Goal: Task Accomplishment & Management: Use online tool/utility

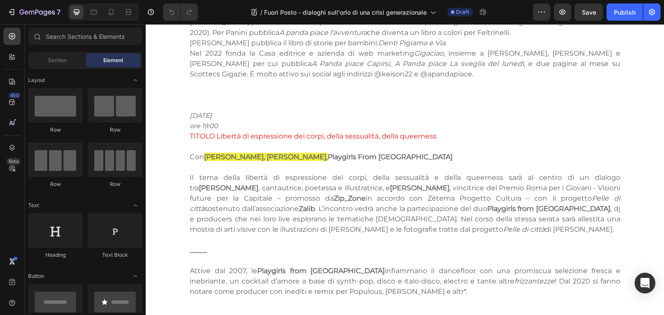
scroll to position [1522, 0]
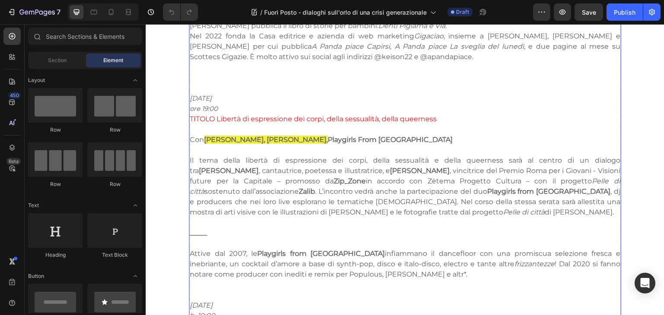
click at [212, 238] on p at bounding box center [405, 243] width 430 height 10
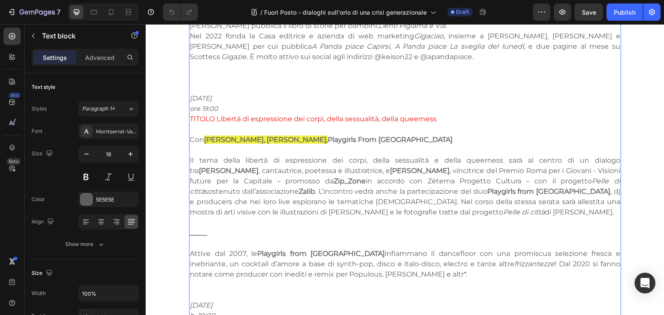
click at [190, 249] on p "Attive dal 2007, le Playgirls from Caracas infiammano il dancefloor con una pro…" at bounding box center [405, 264] width 430 height 31
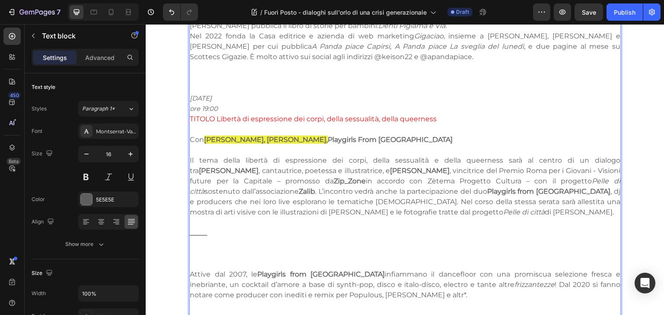
click at [199, 249] on p "Rich Text Editor. Editing area: main" at bounding box center [405, 254] width 430 height 10
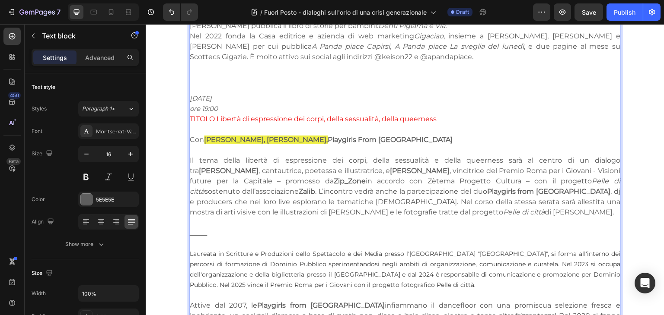
drag, startPoint x: 475, startPoint y: 245, endPoint x: 186, endPoint y: 213, distance: 290.8
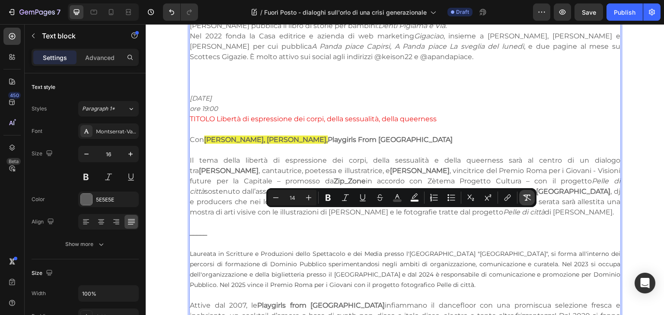
click at [524, 199] on icon "Editor contextual toolbar" at bounding box center [526, 198] width 9 height 9
type input "16"
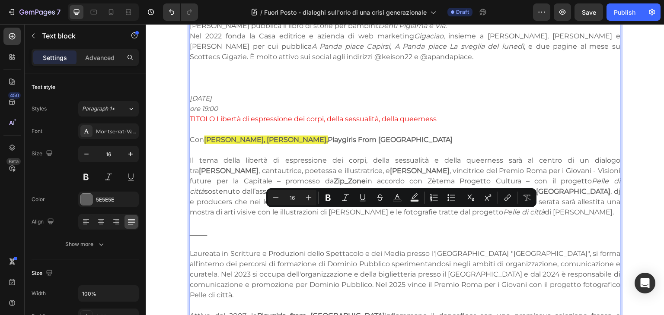
click at [345, 249] on p "Laureata in Scritture e Produzioni dello Spettacolo e dei Media presso l'univer…" at bounding box center [405, 275] width 430 height 52
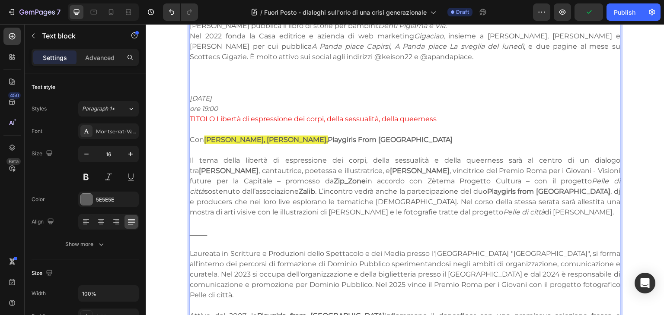
click at [589, 249] on p "Laureata in Scritture e Produzioni dello Spettacolo e dei Media presso l'univer…" at bounding box center [405, 275] width 430 height 52
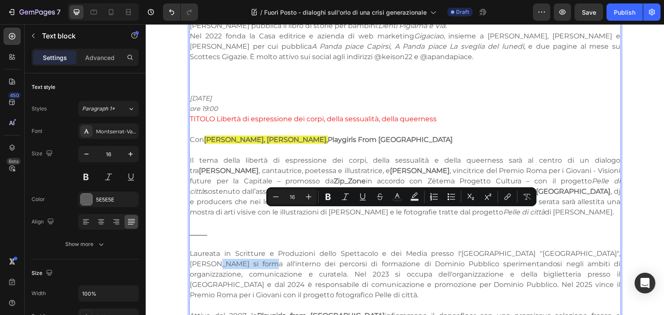
drag, startPoint x: 597, startPoint y: 213, endPoint x: 216, endPoint y: 226, distance: 381.3
click at [216, 249] on p "Laureata in Scritture e Produzioni dello Spettacolo e dei Media presso l'univer…" at bounding box center [405, 275] width 430 height 52
click at [264, 249] on p "Laureata in Scritture e Produzioni dello Spettacolo e dei Media presso l'univer…" at bounding box center [405, 275] width 430 height 52
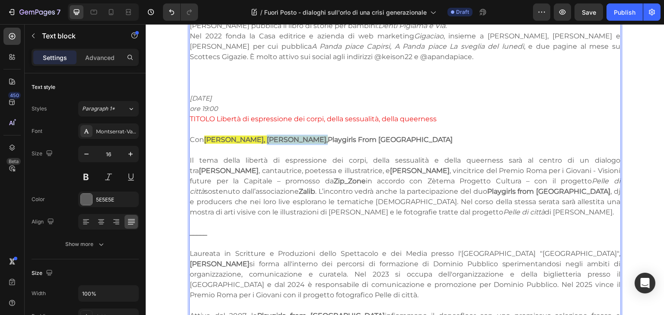
drag, startPoint x: 302, startPoint y: 104, endPoint x: 251, endPoint y: 99, distance: 50.7
click at [251, 136] on strong "Giulia Ananìa, Flavia De Muro," at bounding box center [266, 140] width 124 height 8
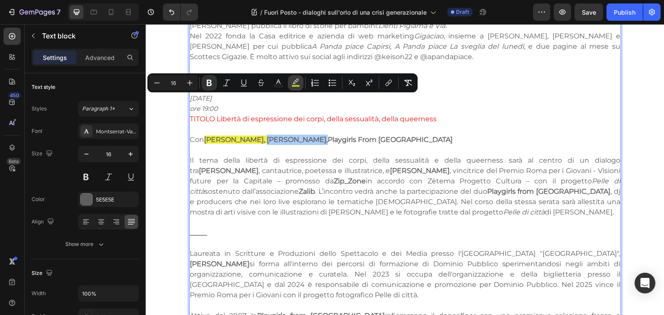
click at [292, 83] on icon "Editor contextual toolbar" at bounding box center [295, 83] width 9 height 9
type input "EAEA0B"
type input "77"
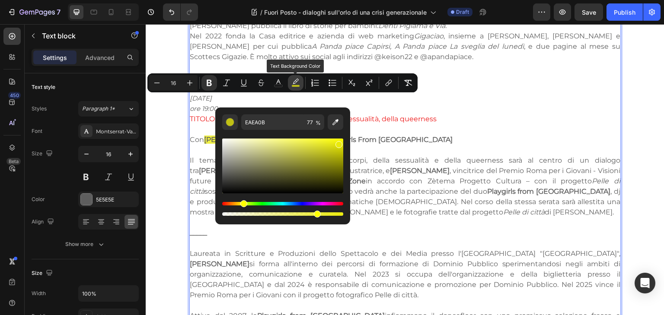
click at [292, 81] on icon "Editor contextual toolbar" at bounding box center [295, 83] width 9 height 9
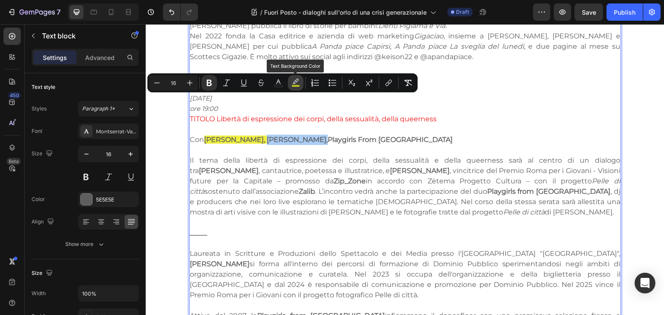
click at [292, 81] on icon "Editor contextual toolbar" at bounding box center [295, 83] width 9 height 9
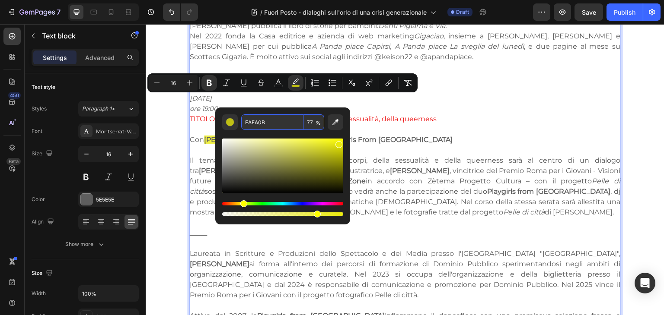
click at [291, 125] on input "EAEA0B" at bounding box center [272, 122] width 62 height 16
type input "FFFFFF"
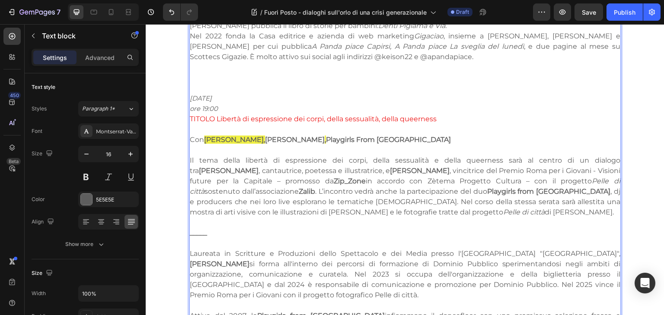
click at [353, 156] on p "Il tema della libertà di espressione dei corpi, della sessualità e della queern…" at bounding box center [405, 187] width 430 height 62
drag, startPoint x: 308, startPoint y: 102, endPoint x: 301, endPoint y: 101, distance: 6.6
click at [301, 135] on p "Con Giulia Ananìa, Flavia De Muro , Playgirls From Caracas" at bounding box center [405, 140] width 430 height 10
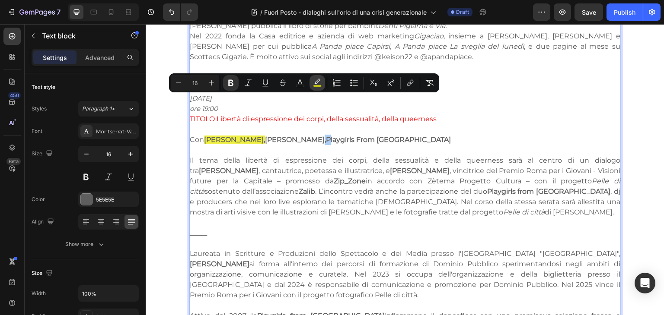
click at [315, 86] on rect "Editor contextual toolbar" at bounding box center [317, 86] width 8 height 2
type input "EAEA0B"
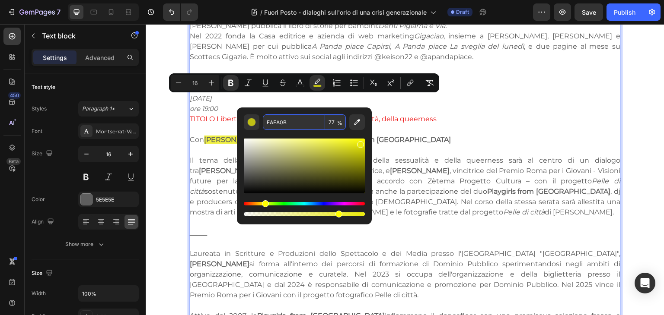
click at [296, 123] on input "EAEA0B" at bounding box center [294, 122] width 62 height 16
type input "FFFFFF"
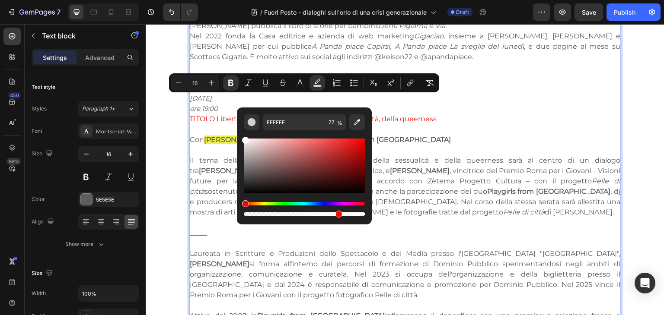
click at [398, 172] on p "Il tema della libertà di espressione dei corpi, della sessualità e della queern…" at bounding box center [405, 187] width 430 height 62
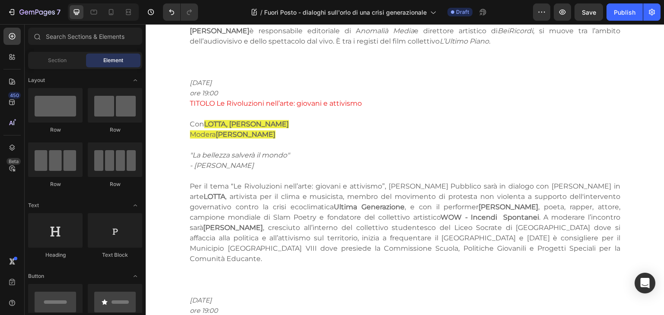
scroll to position [948, 0]
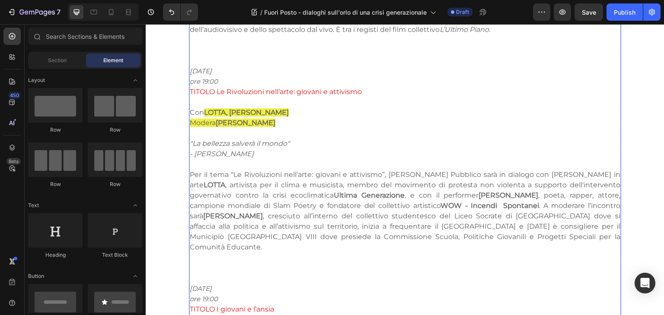
click at [492, 223] on p "Per il tema “Le Rivoluzioni nell’arte: giovani e attivismo”, Dominio Pubblico s…" at bounding box center [405, 211] width 430 height 83
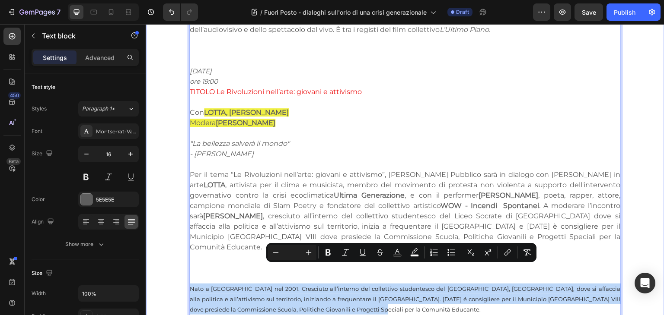
drag, startPoint x: 326, startPoint y: 292, endPoint x: 181, endPoint y: 265, distance: 148.0
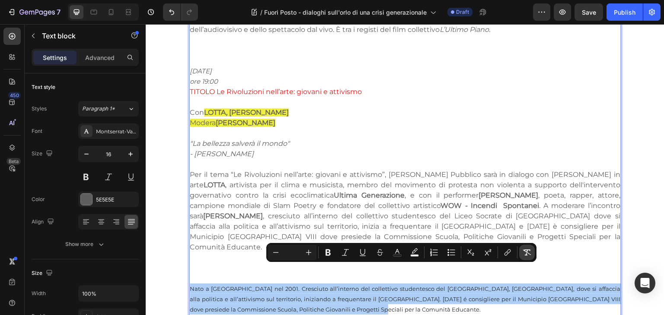
click at [523, 254] on icon "Editor contextual toolbar" at bounding box center [526, 252] width 9 height 9
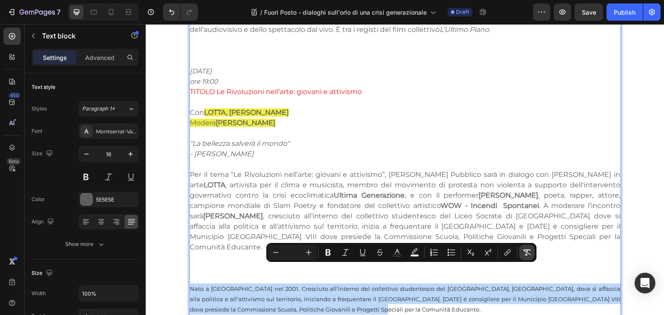
type input "16"
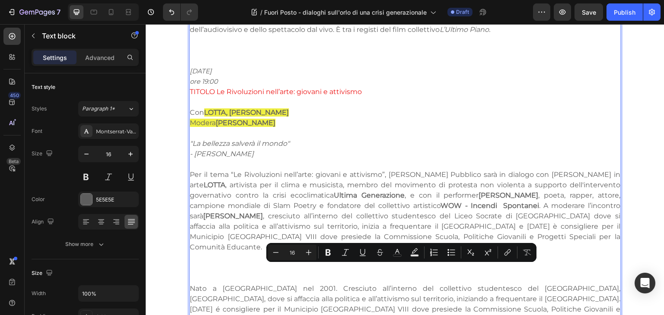
click at [339, 285] on p "Nato a Roma nel 2001. Cresciuto all’interno del collettivo studentesco del Lice…" at bounding box center [405, 304] width 430 height 41
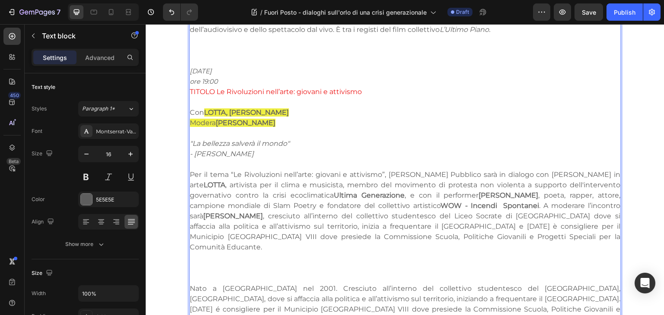
click at [190, 284] on p "Nato a Roma nel 2001. Cresciuto all’interno del collettivo studentesco del Lice…" at bounding box center [405, 304] width 430 height 41
drag, startPoint x: 253, startPoint y: 269, endPoint x: 181, endPoint y: 270, distance: 71.3
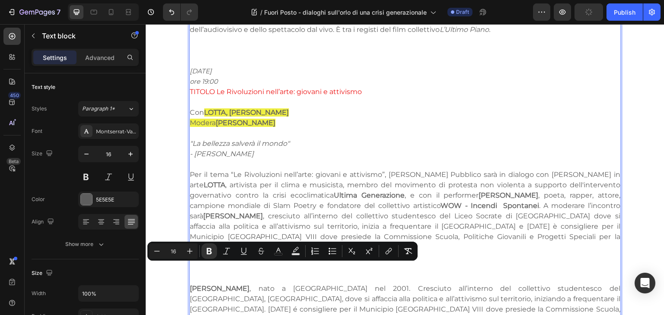
click at [272, 284] on p "Lorenzo Giardinetti , nato a Roma nel 2001. Cresciuto all’interno del collettiv…" at bounding box center [405, 304] width 430 height 41
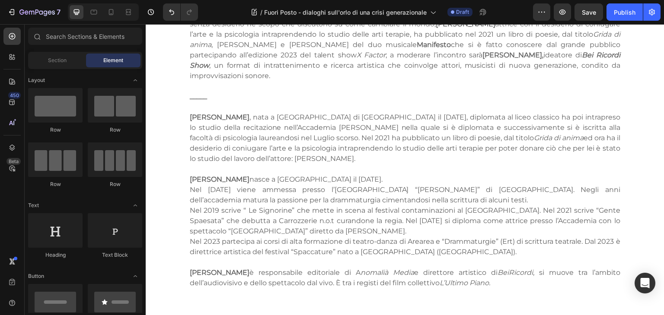
scroll to position [661, 0]
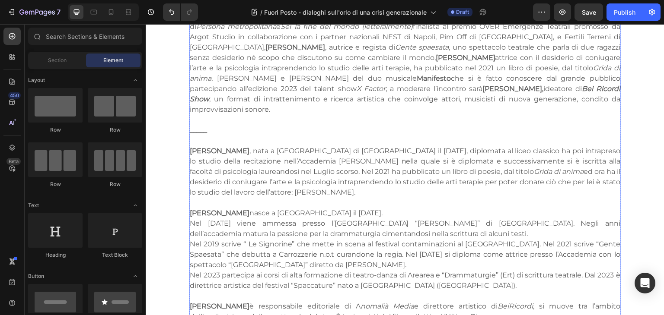
click at [211, 136] on p "Rich Text Editor. Editing area: main" at bounding box center [405, 141] width 430 height 10
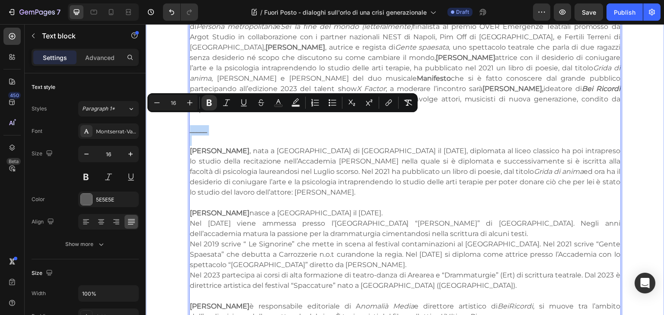
drag, startPoint x: 213, startPoint y: 127, endPoint x: 182, endPoint y: 124, distance: 31.3
copy strong "_____"
click at [282, 161] on p "Eleonora Cuccu , nata a Genzano di Roma il 17/12/1998, diplomata al liceo class…" at bounding box center [405, 172] width 430 height 52
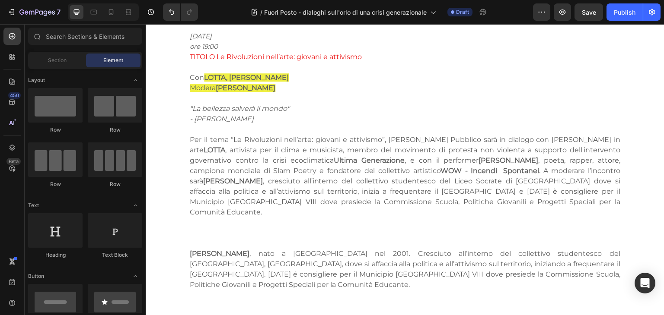
scroll to position [995, 0]
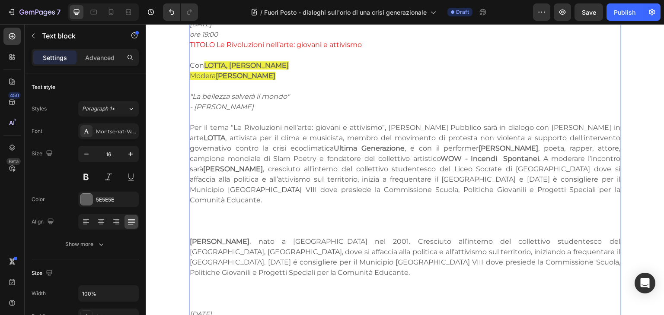
click at [496, 181] on p "Per il tema “Le Rivoluzioni nell’arte: giovani e attivismo”, Dominio Pubblico s…" at bounding box center [405, 164] width 430 height 83
click at [283, 71] on p "Modera Lorenzo Giardinetti" at bounding box center [405, 76] width 430 height 10
drag, startPoint x: 289, startPoint y: 67, endPoint x: 184, endPoint y: 66, distance: 104.1
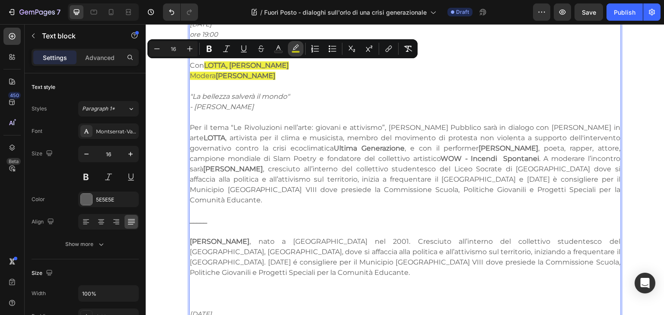
click at [290, 51] on button "color" at bounding box center [296, 49] width 16 height 16
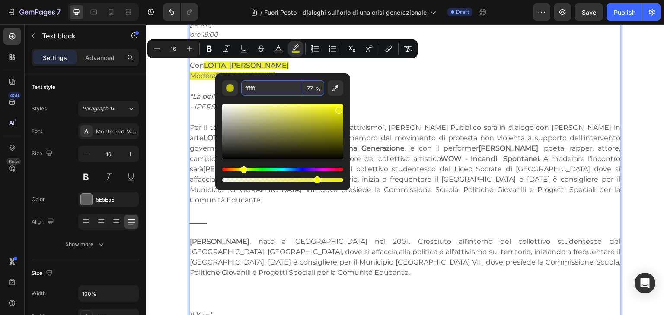
type input "FFFFFF"
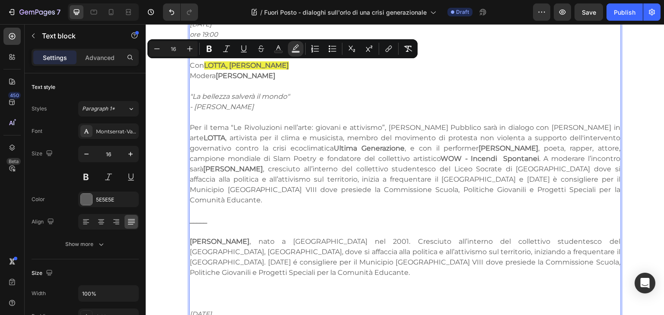
click at [305, 112] on p "Rich Text Editor. Editing area: main" at bounding box center [405, 117] width 430 height 10
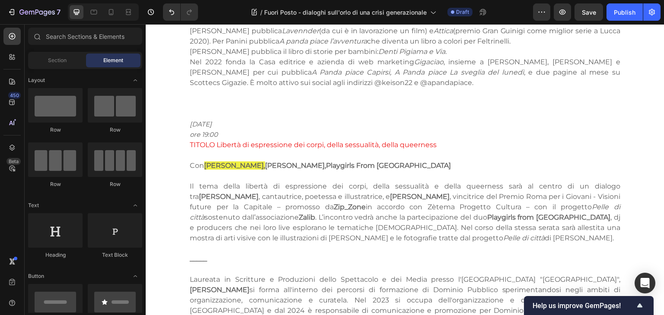
scroll to position [1582, 0]
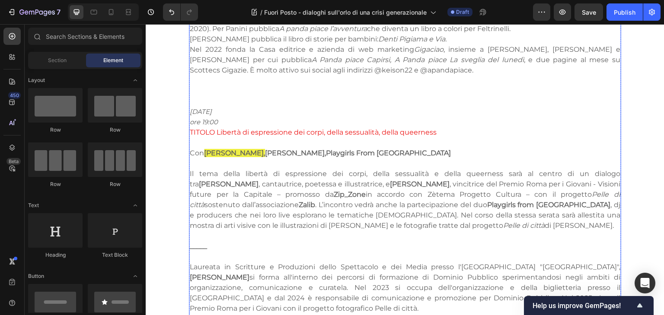
click at [224, 262] on p "Laureata in Scritture e Produzioni dello Spettacolo e dei Media presso l'univer…" at bounding box center [405, 288] width 430 height 52
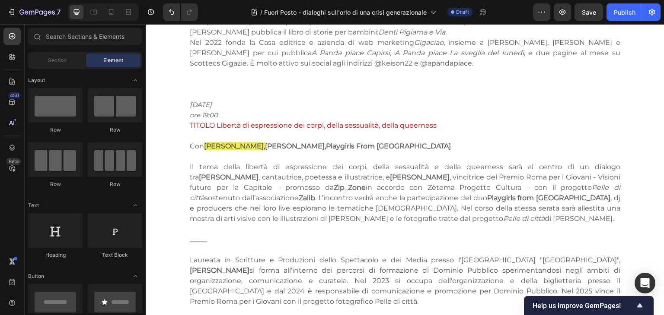
scroll to position [1607, 0]
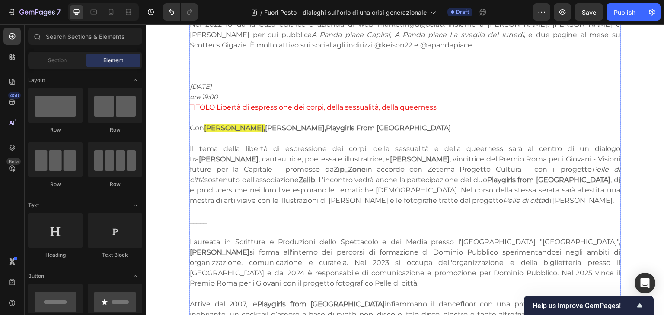
click at [233, 237] on p "Laureata in Scritture e Produzioni dello Spettacolo e dei Media presso l'univer…" at bounding box center [405, 263] width 430 height 52
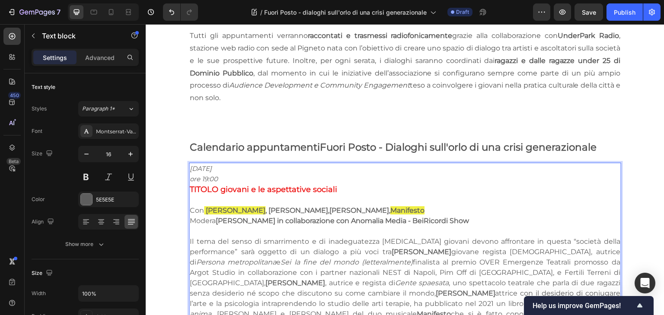
scroll to position [424, 0]
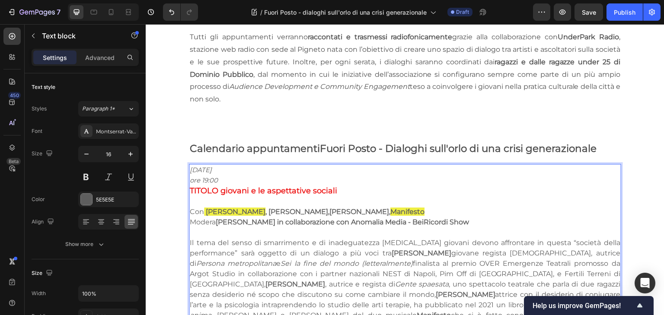
click at [230, 278] on p "Il tema del senso di smarrimento e di inadeguatezza che i giovani devono affron…" at bounding box center [405, 295] width 430 height 114
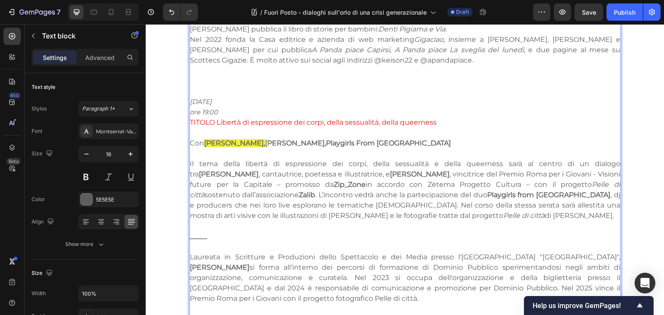
scroll to position [1592, 0]
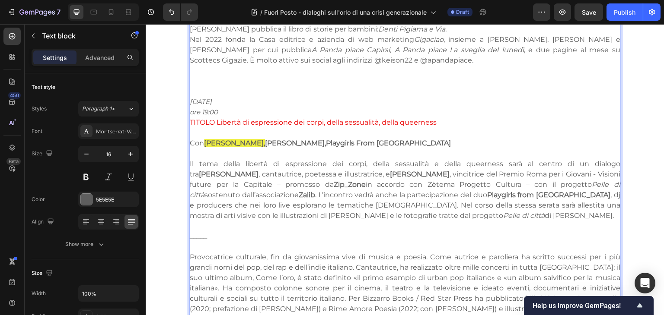
click at [190, 252] on p "Provocatrice culturale, fin da giovanissima vive di musica e poesia. Come autri…" at bounding box center [405, 293] width 430 height 83
drag, startPoint x: 231, startPoint y: 208, endPoint x: 180, endPoint y: 208, distance: 51.0
click at [235, 252] on p "Giulia Ananìa è una provocatrice culturale, fin da giovanissima vive di musica …" at bounding box center [405, 293] width 430 height 83
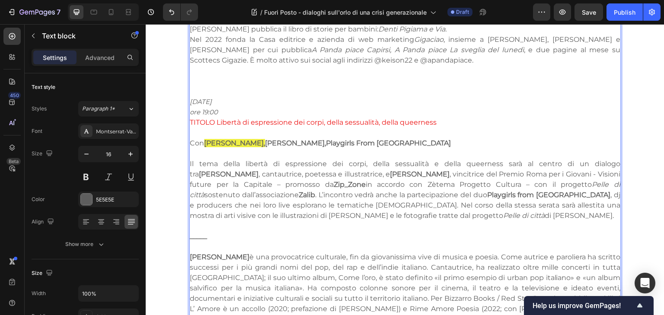
click at [337, 252] on p "Giulia Ananìa è una provocatrice culturale, fin da giovanissima vive di musica …" at bounding box center [405, 293] width 430 height 83
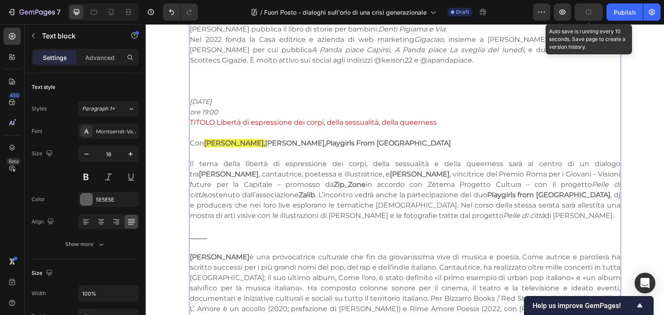
click at [579, 8] on button "button" at bounding box center [588, 11] width 29 height 17
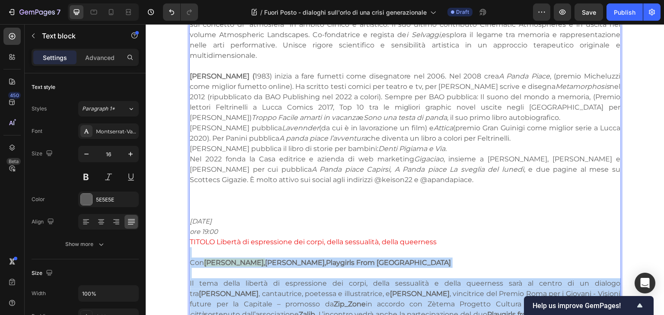
scroll to position [1510, 0]
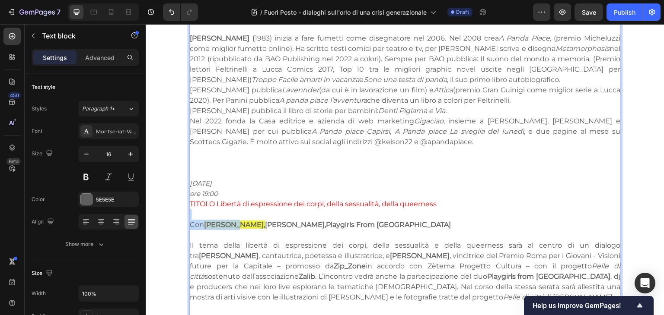
drag, startPoint x: 251, startPoint y: 92, endPoint x: 229, endPoint y: 172, distance: 83.0
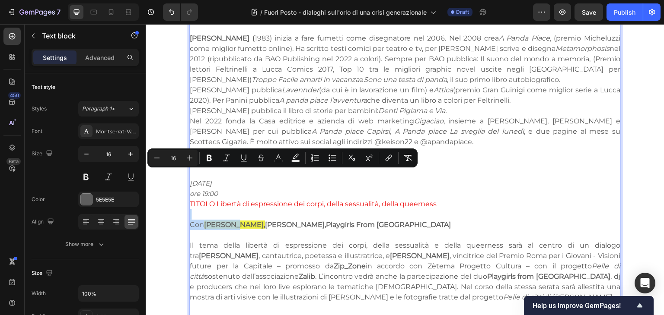
click at [229, 221] on strong "Giulia Ananìa," at bounding box center [234, 225] width 61 height 8
drag, startPoint x: 202, startPoint y: 174, endPoint x: 253, endPoint y: 175, distance: 51.0
click at [253, 220] on p "Con Giulia Ananìa, Flavia De Muro, Playgirls From Caracas" at bounding box center [405, 225] width 430 height 10
click at [294, 161] on rect "Editor contextual toolbar" at bounding box center [296, 161] width 8 height 2
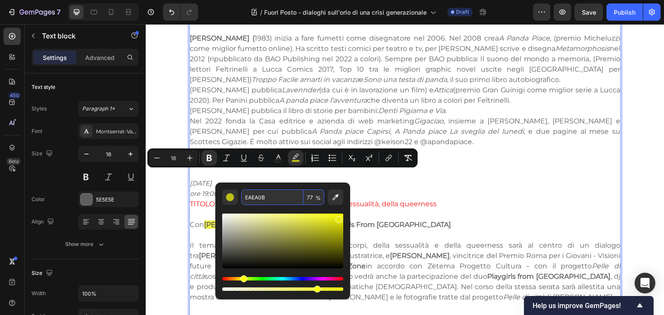
click at [268, 192] on input "EAEA0B" at bounding box center [272, 198] width 62 height 16
type input "FFFFFF"
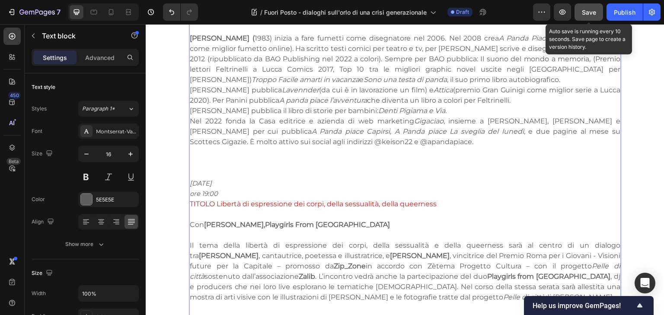
click at [578, 13] on button "Save" at bounding box center [588, 11] width 29 height 17
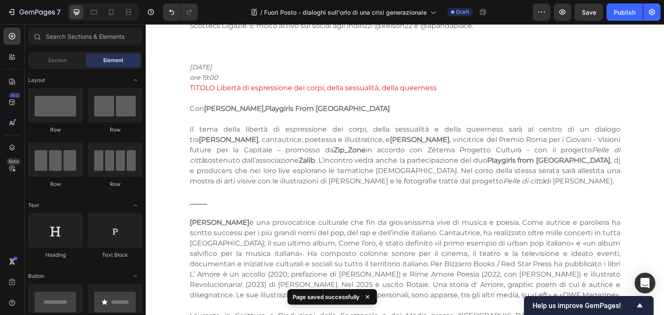
scroll to position [1753, 0]
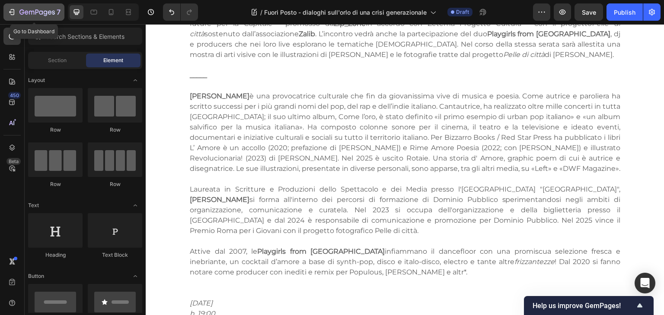
click at [28, 11] on icon "button" at bounding box center [36, 12] width 35 height 7
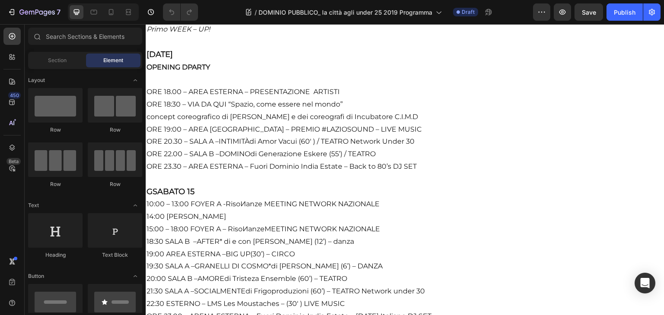
scroll to position [832, 0]
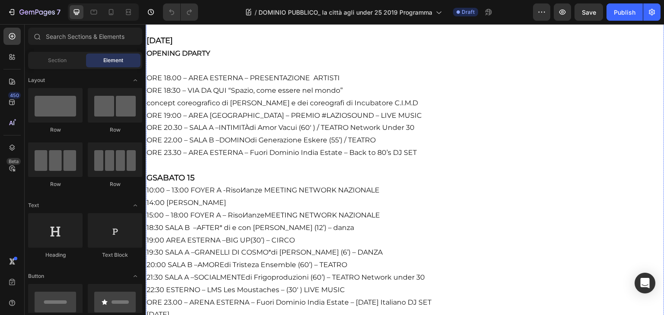
click at [161, 173] on strong "GSABATO 15" at bounding box center [170, 178] width 48 height 10
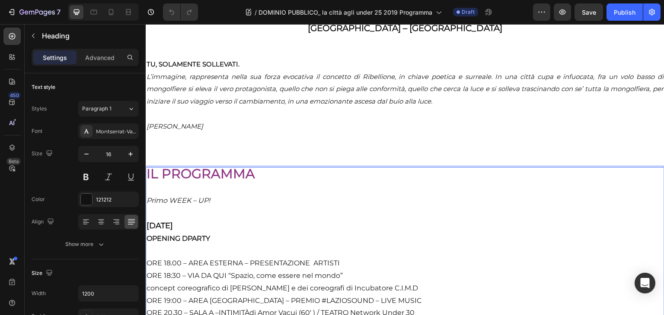
scroll to position [645, 0]
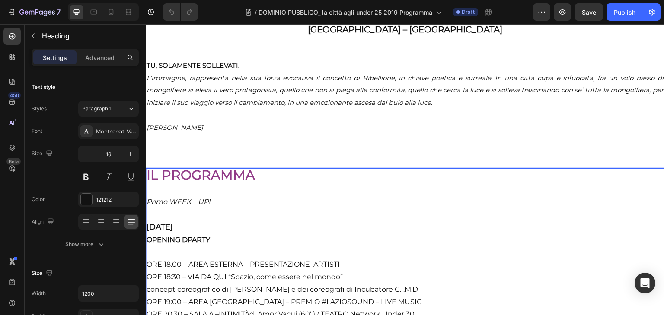
click at [150, 222] on strong "[DATE]" at bounding box center [159, 227] width 26 height 10
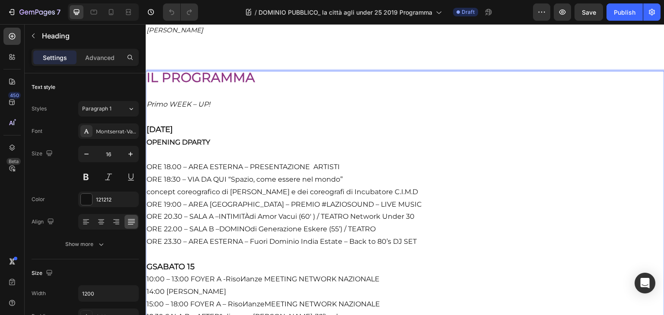
scroll to position [755, 0]
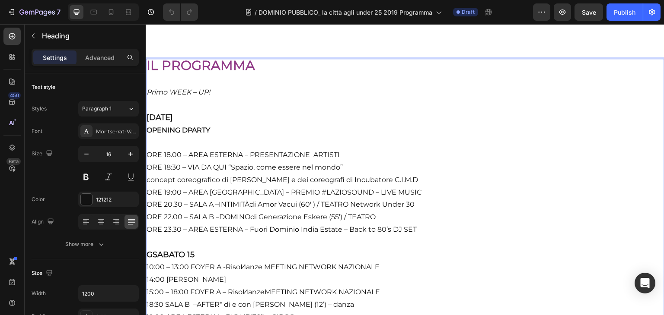
click at [154, 250] on strong "GSABATO 15" at bounding box center [170, 255] width 48 height 10
click at [182, 250] on strong "[DATE] 15" at bounding box center [164, 255] width 36 height 10
drag, startPoint x: 189, startPoint y: 212, endPoint x: 184, endPoint y: 212, distance: 5.6
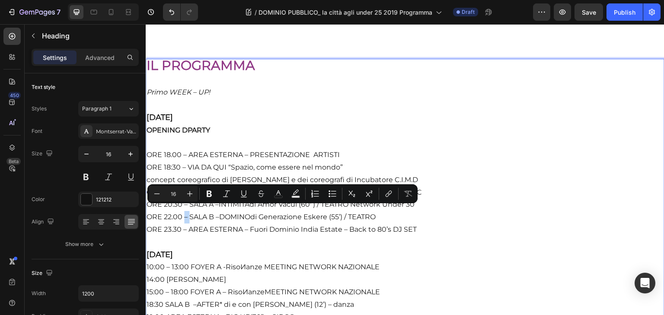
copy p "–"
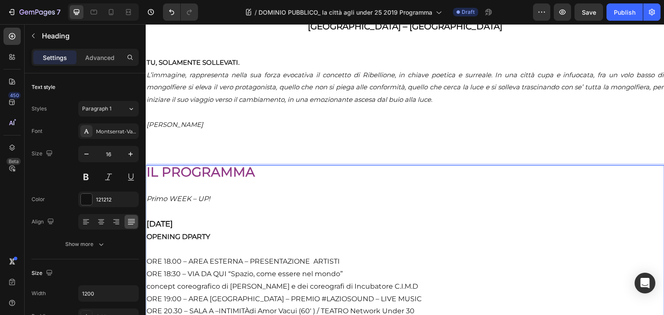
scroll to position [645, 0]
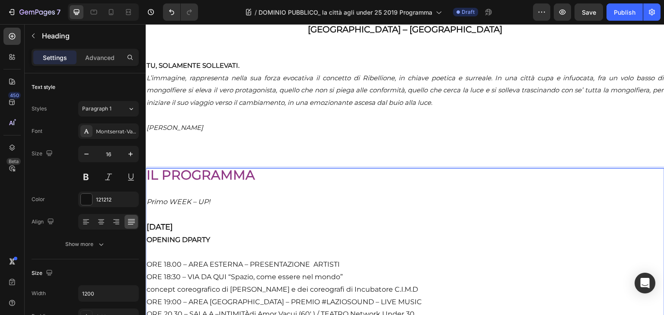
drag, startPoint x: 164, startPoint y: 222, endPoint x: 179, endPoint y: 280, distance: 59.8
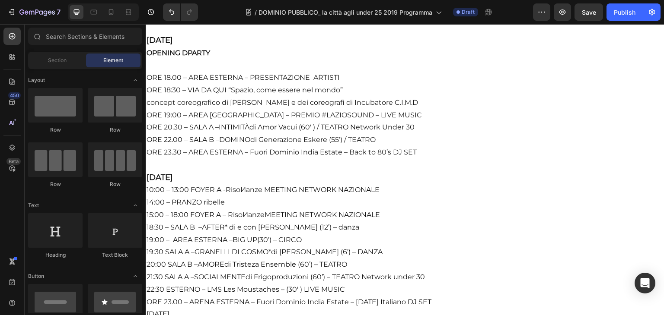
scroll to position [883, 0]
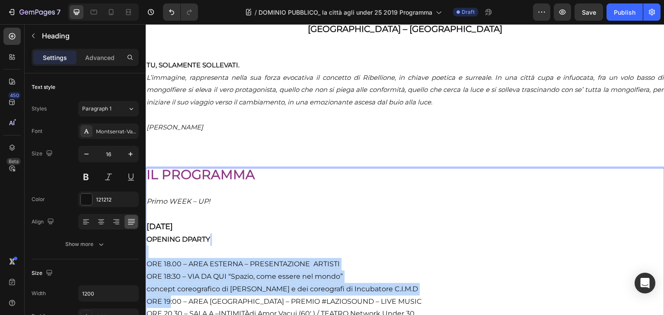
drag, startPoint x: 166, startPoint y: 200, endPoint x: 176, endPoint y: 261, distance: 61.3
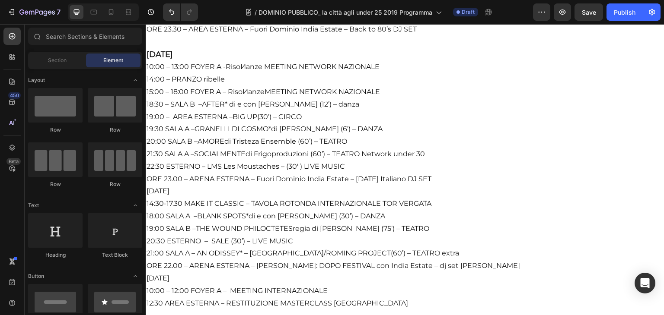
scroll to position [974, 0]
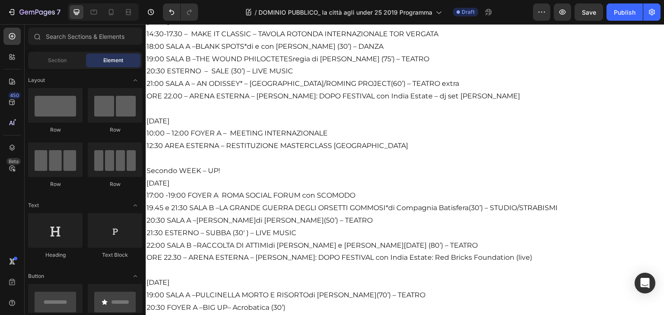
scroll to position [1152, 0]
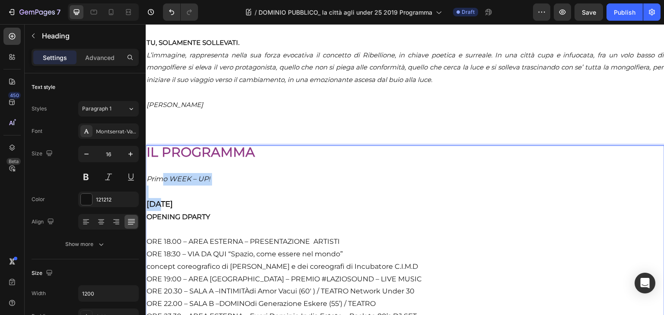
drag, startPoint x: 160, startPoint y: 140, endPoint x: 162, endPoint y: 200, distance: 60.1
click at [162, 200] on strong "[DATE]" at bounding box center [159, 205] width 26 height 10
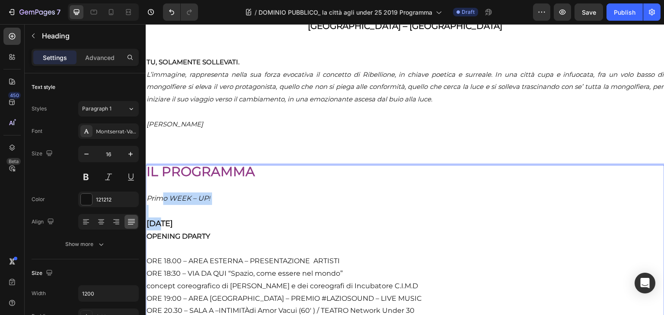
scroll to position [645, 0]
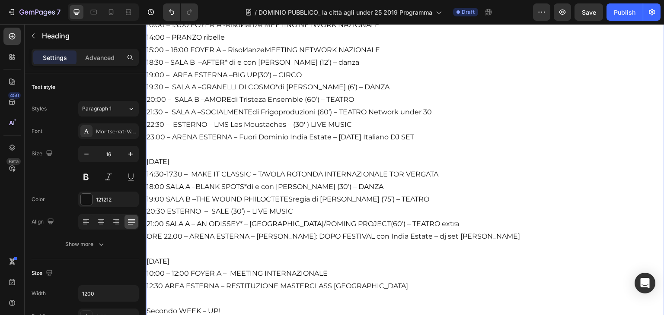
scroll to position [1004, 0]
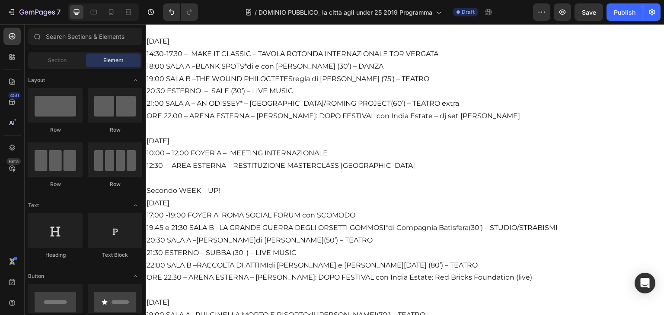
scroll to position [1179, 0]
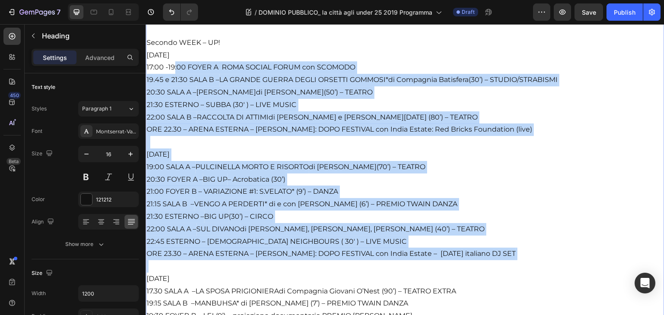
scroll to position [1277, 0]
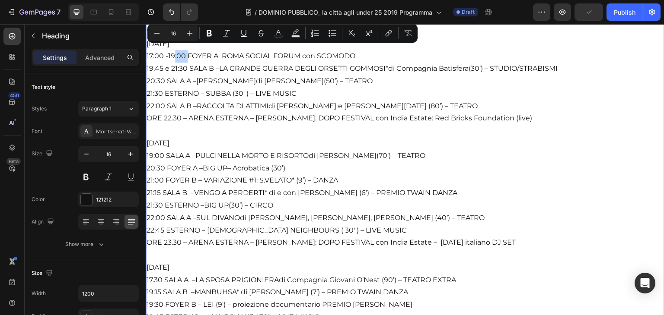
drag, startPoint x: 175, startPoint y: 153, endPoint x: 187, endPoint y: 47, distance: 107.0
click at [187, 47] on p "IL PROGRAMMA Primo WEEK – UP! [DATE] OPENING DPARTY ORE 18.00 – AREA ESTERNA – …" at bounding box center [404, 254] width 517 height 1434
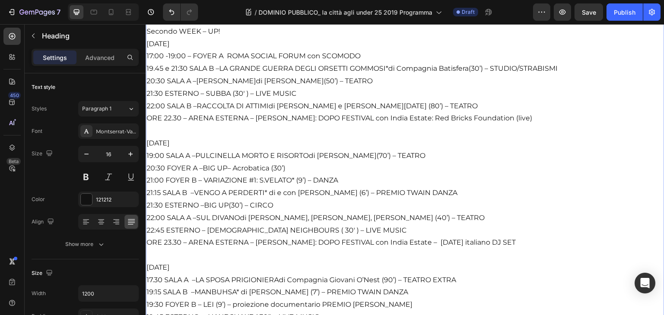
click at [188, 63] on p "IL PROGRAMMA Primo WEEK – UP! [DATE] OPENING DPARTY ORE 18.00 – AREA ESTERNA – …" at bounding box center [404, 254] width 517 height 1434
click at [164, 75] on p "IL PROGRAMMA Primo WEEK – UP! [DATE] OPENING DPARTY ORE 18.00 – AREA ESTERNA – …" at bounding box center [404, 254] width 517 height 1434
click at [162, 89] on p "IL PROGRAMMA Primo WEEK – UP! [DATE] OPENING DPARTY ORE 18.00 – AREA ESTERNA – …" at bounding box center [404, 254] width 517 height 1434
click at [165, 100] on p "IL PROGRAMMA Primo WEEK – UP! [DATE] OPENING DPARTY ORE 18.00 – AREA ESTERNA – …" at bounding box center [404, 254] width 517 height 1434
click at [164, 111] on p "IL PROGRAMMA Primo WEEK – UP! [DATE] OPENING DPARTY ORE 18.00 – AREA ESTERNA – …" at bounding box center [404, 254] width 517 height 1434
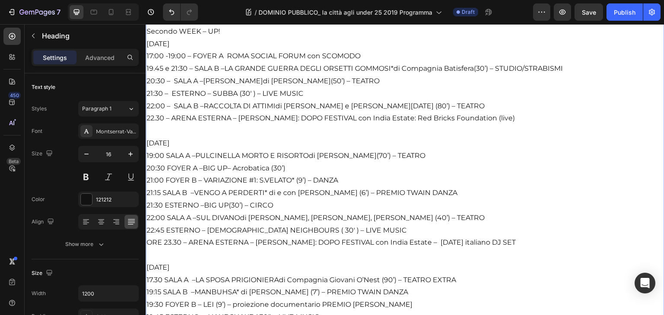
click at [164, 111] on p "IL PROGRAMMA Primo WEEK – UP! [DATE] OPENING DPARTY ORE 18.00 – AREA ESTERNA – …" at bounding box center [404, 254] width 517 height 1434
click at [166, 150] on p "IL PROGRAMMA Primo WEEK – UP! [DATE] OPENING DPARTY ORE 18.00 – AREA ESTERNA – …" at bounding box center [404, 254] width 517 height 1434
click at [164, 162] on p "IL PROGRAMMA Primo WEEK – UP! [DATE] OPENING DPARTY ORE 18.00 – AREA ESTERNA – …" at bounding box center [404, 254] width 517 height 1434
click at [164, 174] on p "IL PROGRAMMA Primo WEEK – UP! [DATE] OPENING DPARTY ORE 18.00 – AREA ESTERNA – …" at bounding box center [404, 254] width 517 height 1434
click at [163, 186] on p "IL PROGRAMMA Primo WEEK – UP! [DATE] OPENING DPARTY ORE 18.00 – AREA ESTERNA – …" at bounding box center [404, 254] width 517 height 1434
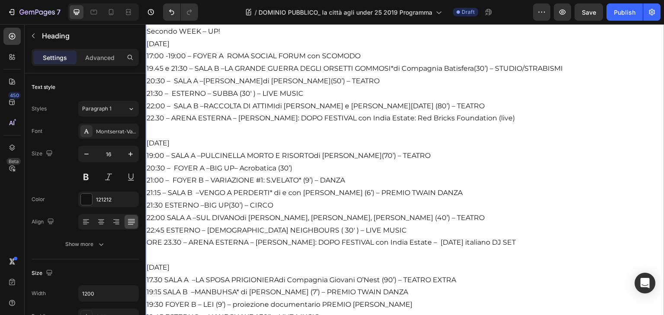
click at [162, 200] on p "IL PROGRAMMA Primo WEEK – UP! [DATE] OPENING DPARTY ORE 18.00 – AREA ESTERNA – …" at bounding box center [404, 254] width 517 height 1434
click at [165, 210] on p "IL PROGRAMMA Primo WEEK – UP! [DATE] OPENING DPARTY ORE 18.00 – AREA ESTERNA – …" at bounding box center [404, 254] width 517 height 1434
click at [165, 224] on p "IL PROGRAMMA Primo WEEK – UP! [DATE] OPENING DPARTY ORE 18.00 – AREA ESTERNA – …" at bounding box center [404, 254] width 517 height 1434
click at [163, 239] on p "IL PROGRAMMA Primo WEEK – UP! [DATE] OPENING DPARTY ORE 18.00 – AREA ESTERNA – …" at bounding box center [404, 254] width 517 height 1434
click at [163, 276] on p "IL PROGRAMMA Primo WEEK – UP! [DATE] OPENING DPARTY ORE 18.00 – AREA ESTERNA – …" at bounding box center [404, 254] width 517 height 1434
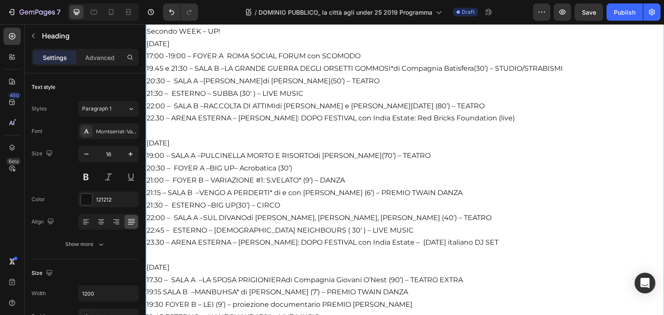
click at [162, 287] on p "IL PROGRAMMA Primo WEEK – UP! [DATE] OPENING DPARTY ORE 18.00 – AREA ESTERNA – …" at bounding box center [404, 254] width 517 height 1434
click at [161, 300] on p "IL PROGRAMMA Primo WEEK – UP! [DATE] OPENING DPARTY ORE 18.00 – AREA ESTERNA – …" at bounding box center [404, 254] width 517 height 1434
click at [162, 310] on p "IL PROGRAMMA Primo WEEK – UP! [DATE] OPENING DPARTY ORE 18.00 – AREA ESTERNA – …" at bounding box center [404, 254] width 517 height 1434
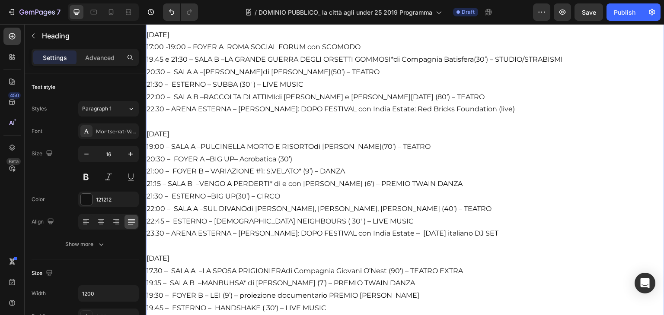
click at [154, 302] on p "IL PROGRAMMA Primo WEEK – UP! [DATE] OPENING DPARTY ORE 18.00 – AREA ESTERNA – …" at bounding box center [404, 245] width 517 height 1434
click at [156, 228] on p "IL PROGRAMMA Primo WEEK – UP! [DATE] OPENING DPARTY ORE 18.00 – AREA ESTERNA – …" at bounding box center [404, 245] width 517 height 1434
click at [156, 103] on p "IL PROGRAMMA Primo WEEK – UP! [DATE] OPENING DPARTY ORE 18.00 – AREA ESTERNA – …" at bounding box center [404, 245] width 517 height 1434
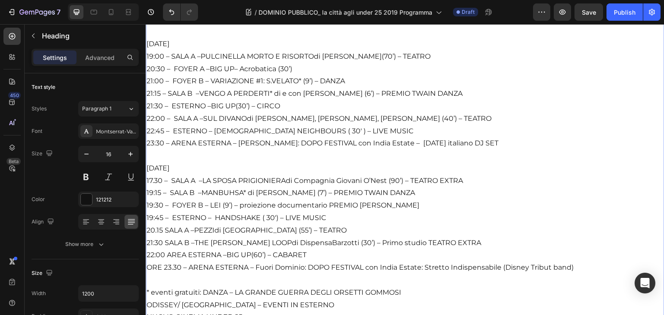
scroll to position [1390, 0]
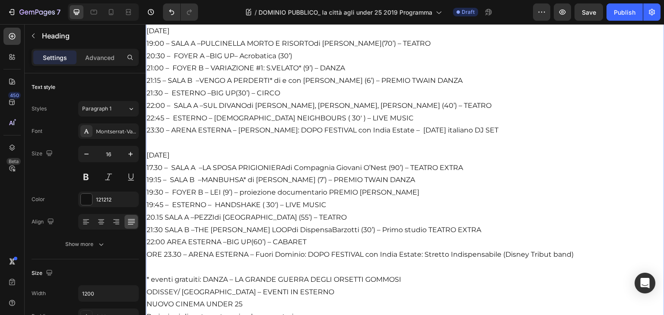
click at [160, 226] on p "IL PROGRAMMA Primo WEEK – UP! [DATE] OPENING DPARTY ORE 18.00 – AREA ESTERNA – …" at bounding box center [404, 142] width 517 height 1434
click at [165, 236] on p "IL PROGRAMMA Primo WEEK – UP! [DATE] OPENING DPARTY ORE 18.00 – AREA ESTERNA – …" at bounding box center [404, 142] width 517 height 1434
click at [162, 248] on p "IL PROGRAMMA Primo WEEK – UP! [DATE] OPENING DPARTY ORE 18.00 – AREA ESTERNA – …" at bounding box center [404, 142] width 517 height 1434
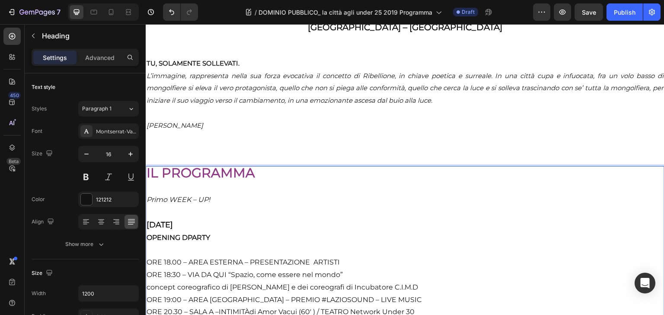
scroll to position [645, 0]
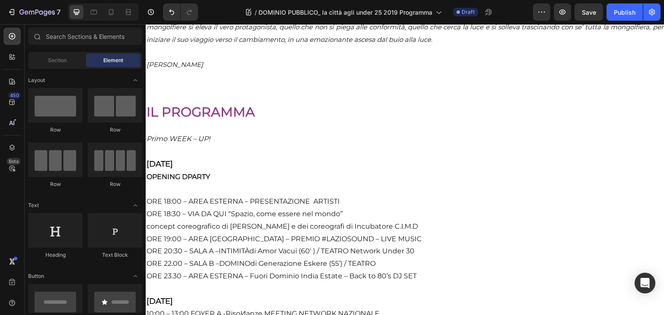
scroll to position [721, 0]
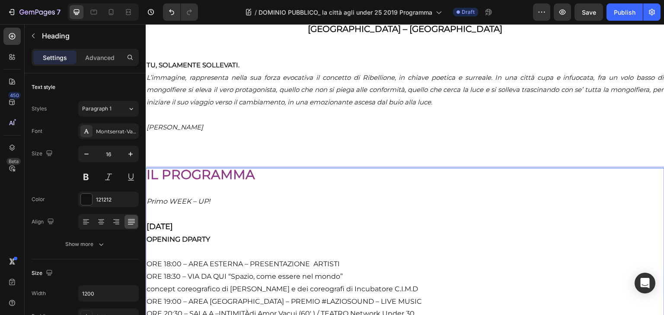
scroll to position [645, 0]
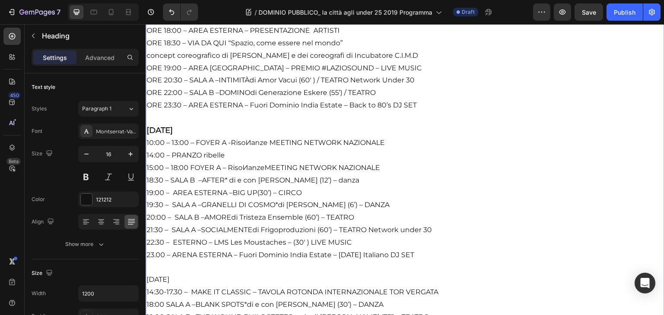
scroll to position [892, 0]
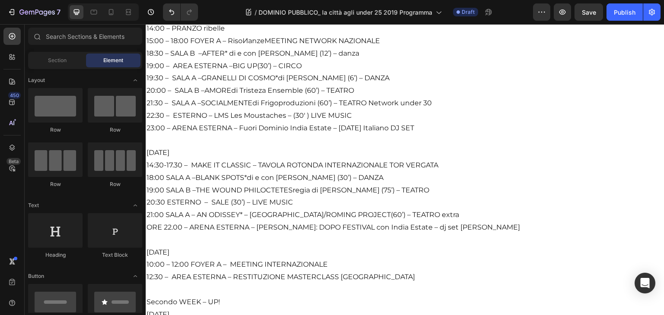
scroll to position [1002, 0]
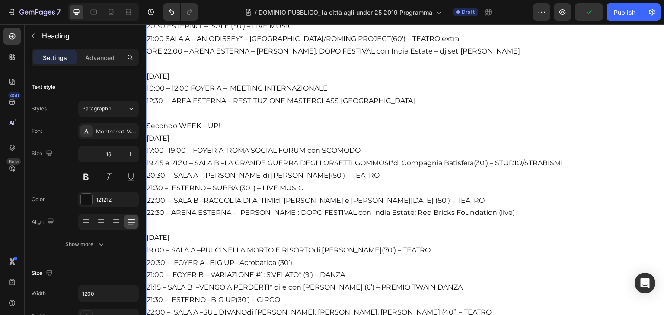
scroll to position [1176, 0]
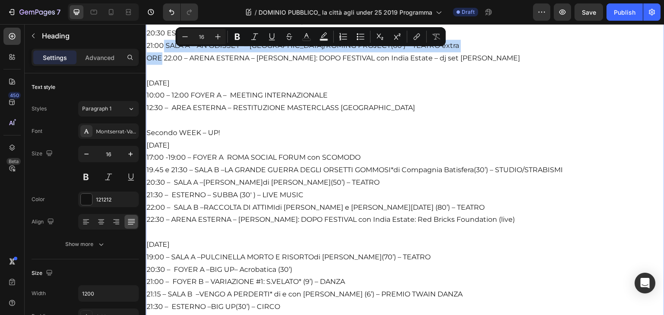
drag, startPoint x: 162, startPoint y: 229, endPoint x: 161, endPoint y: 52, distance: 176.3
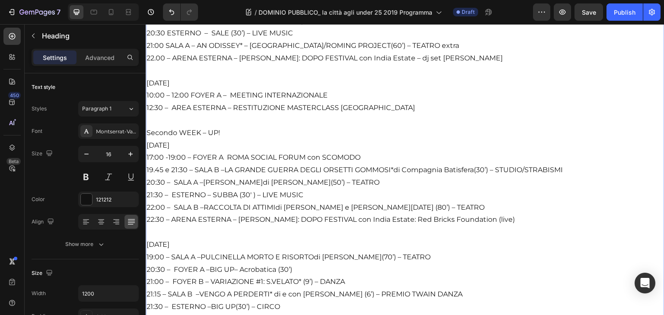
drag, startPoint x: 210, startPoint y: 78, endPoint x: 184, endPoint y: 78, distance: 25.9
drag, startPoint x: 214, startPoint y: 76, endPoint x: 143, endPoint y: 75, distance: 71.3
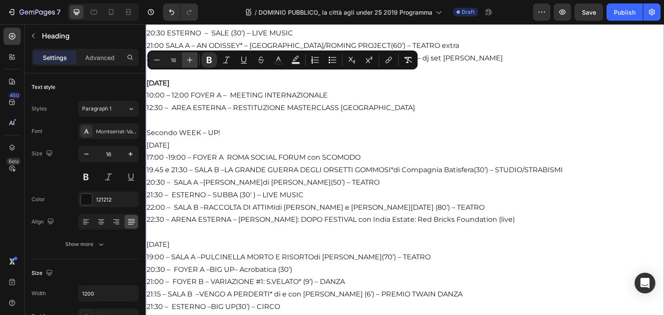
click at [194, 63] on button "Plus" at bounding box center [190, 60] width 16 height 16
type input "18"
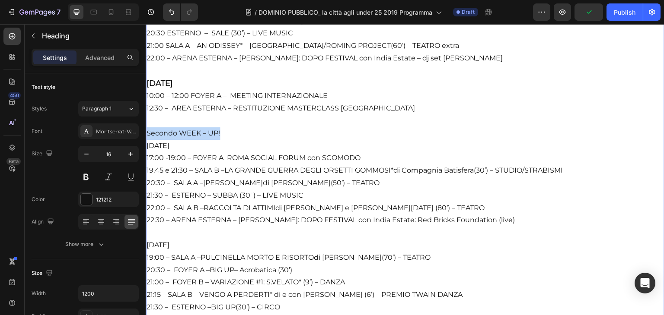
drag, startPoint x: 223, startPoint y: 127, endPoint x: 287, endPoint y: 152, distance: 68.8
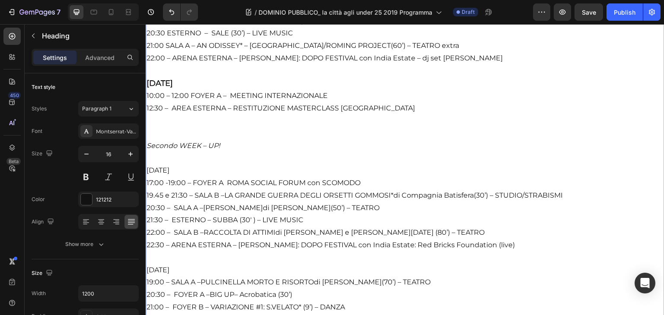
drag, startPoint x: 213, startPoint y: 162, endPoint x: 133, endPoint y: 163, distance: 79.9
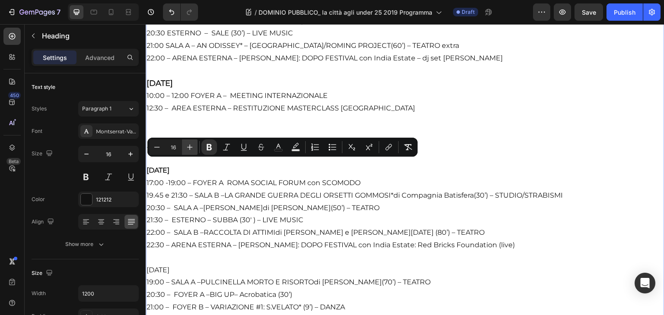
click at [186, 149] on icon "Editor contextual toolbar" at bounding box center [189, 147] width 9 height 9
type input "18"
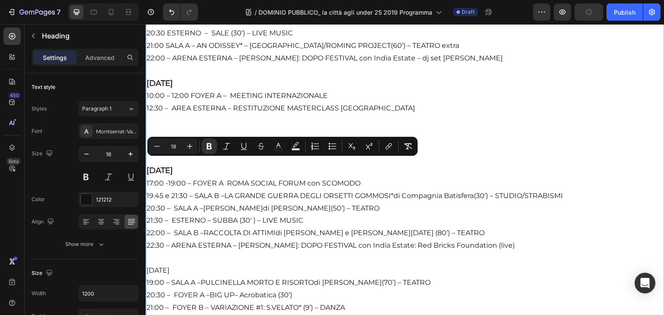
drag, startPoint x: 220, startPoint y: 163, endPoint x: 194, endPoint y: 163, distance: 26.8
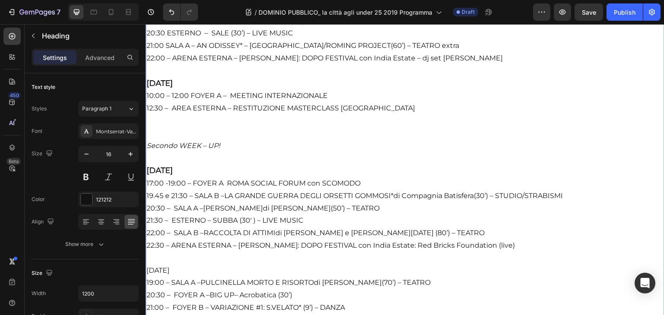
drag, startPoint x: 216, startPoint y: 264, endPoint x: 127, endPoint y: 264, distance: 88.6
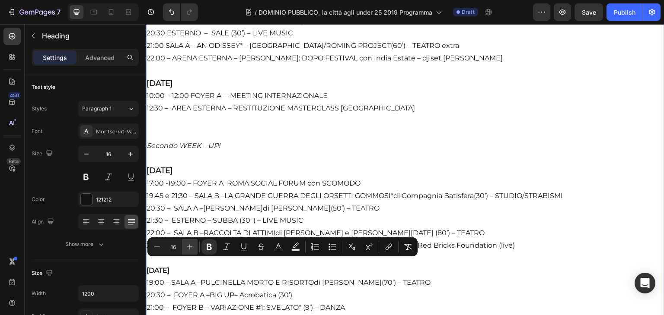
click at [184, 253] on button "Plus" at bounding box center [190, 247] width 16 height 16
type input "18"
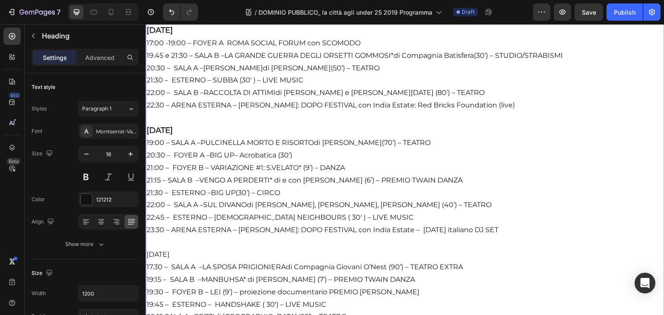
type input "[URL][DOMAIN_NAME][PERSON_NAME]"
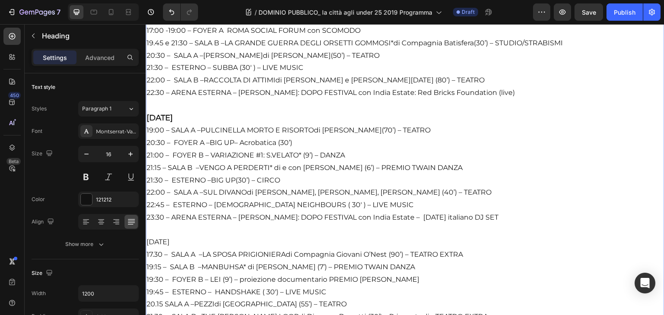
scroll to position [1341, 0]
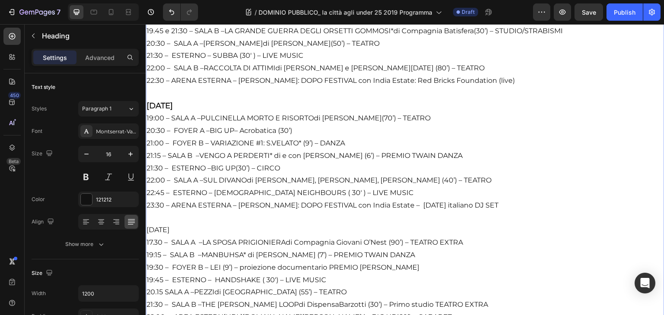
drag, startPoint x: 230, startPoint y: 223, endPoint x: 145, endPoint y: 224, distance: 85.1
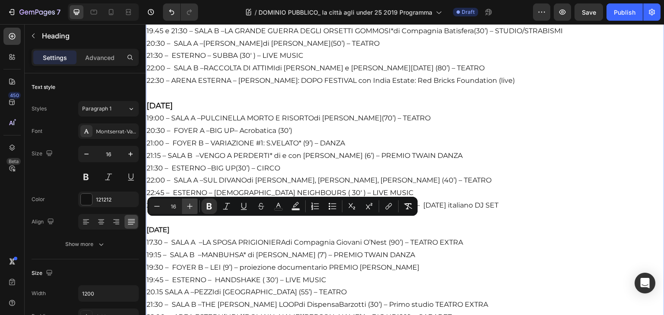
click at [188, 208] on icon "Editor contextual toolbar" at bounding box center [189, 206] width 9 height 9
type input "18"
click at [244, 228] on p "IL PROGRAMMA Primo WEEK – UP! [DATE] OPENING DPARTY ORE 18:00 – AREA ESTERNA – …" at bounding box center [404, 204] width 517 height 1460
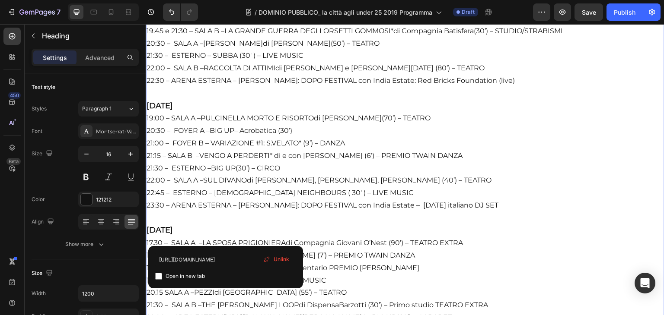
click at [290, 260] on div "Unlink" at bounding box center [276, 259] width 33 height 11
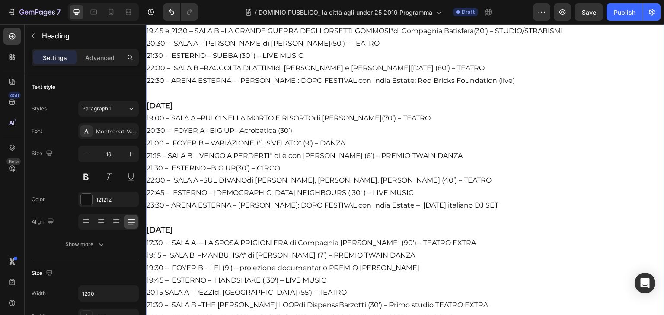
click at [156, 287] on p "IL PROGRAMMA Primo WEEK – UP! [DATE] OPENING DPARTY ORE 18:00 – AREA ESTERNA – …" at bounding box center [404, 204] width 517 height 1460
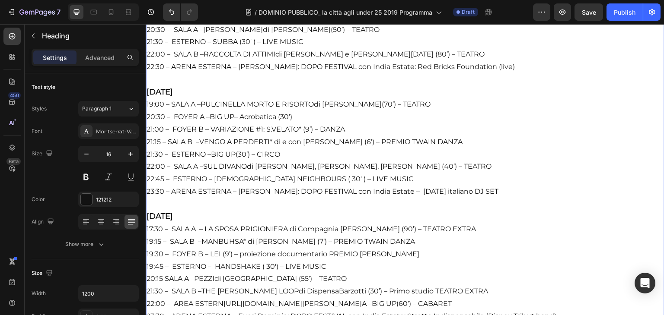
scroll to position [1366, 0]
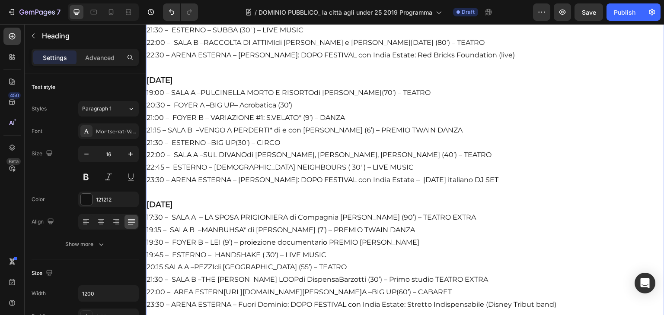
drag, startPoint x: 224, startPoint y: 285, endPoint x: 481, endPoint y: 281, distance: 257.1
click at [481, 281] on p "IL PROGRAMMA Primo WEEK – UP! [DATE] OPENING DPARTY ORE 18:00 – AREA ESTERNA – …" at bounding box center [404, 178] width 517 height 1460
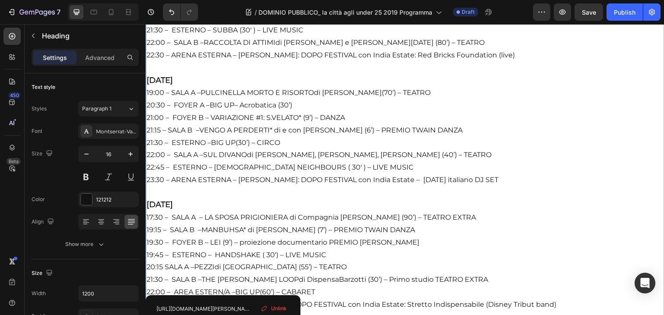
click at [273, 308] on span "Unlink" at bounding box center [279, 309] width 16 height 8
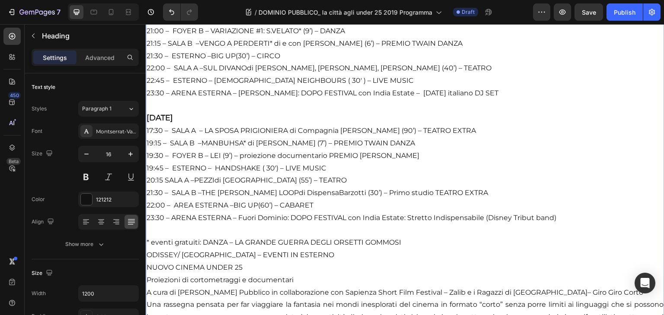
scroll to position [1466, 0]
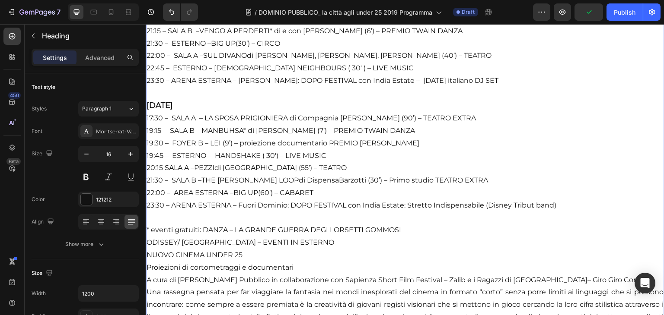
click at [148, 251] on p "IL PROGRAMMA Primo WEEK – UP! [DATE] OPENING DPARTY ORE 18:00 – AREA ESTERNA – …" at bounding box center [404, 79] width 517 height 1460
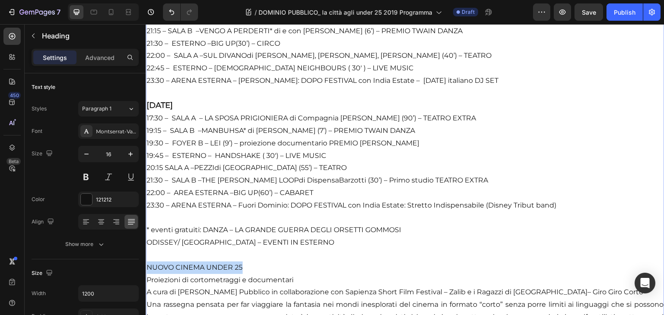
drag, startPoint x: 247, startPoint y: 261, endPoint x: 141, endPoint y: 256, distance: 106.4
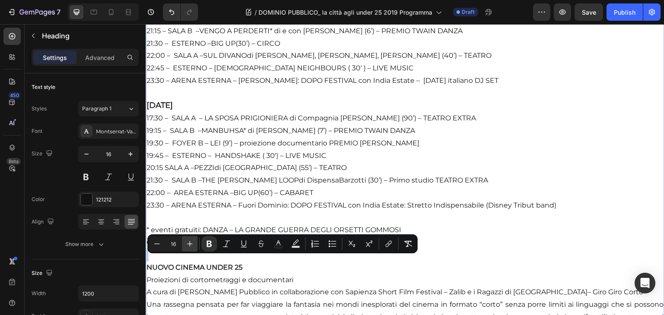
click at [193, 246] on icon "Editor contextual toolbar" at bounding box center [189, 244] width 9 height 9
type input "18"
click at [252, 276] on p "IL PROGRAMMA Primo WEEK – UP! [DATE] OPENING DPARTY ORE 18:00 – AREA ESTERNA – …" at bounding box center [404, 85] width 517 height 1473
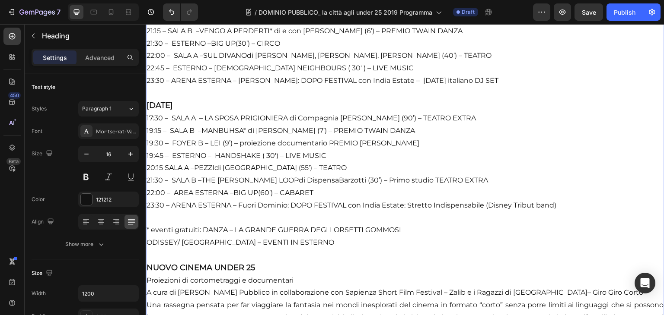
drag, startPoint x: 302, startPoint y: 274, endPoint x: 154, endPoint y: 276, distance: 147.8
click at [154, 276] on p "IL PROGRAMMA Primo WEEK – UP! [DATE] OPENING DPARTY ORE 18:00 – AREA ESTERNA – …" at bounding box center [404, 85] width 517 height 1473
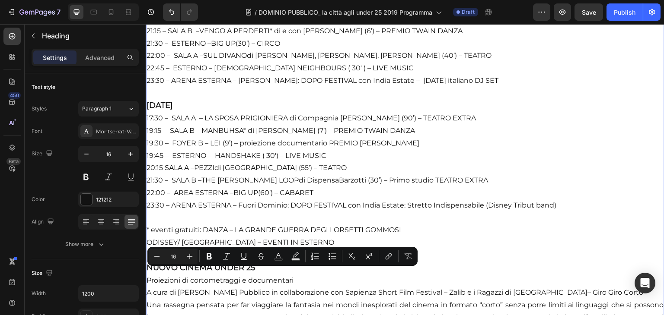
click at [152, 275] on p "IL PROGRAMMA Primo WEEK – UP! [DATE] OPENING DPARTY ORE 18:00 – AREA ESTERNA – …" at bounding box center [404, 85] width 517 height 1473
drag, startPoint x: 297, startPoint y: 274, endPoint x: 149, endPoint y: 280, distance: 148.3
click at [149, 280] on p "IL PROGRAMMA Primo WEEK – UP! [DATE] OPENING DPARTY ORE 18:00 – AREA ESTERNA – …" at bounding box center [404, 85] width 517 height 1473
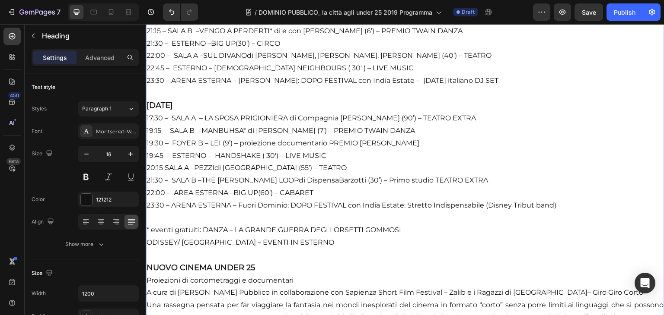
drag, startPoint x: 302, startPoint y: 273, endPoint x: 140, endPoint y: 276, distance: 162.5
click at [146, 286] on h2 "IL PROGRAMMA Primo WEEK – UP! [DATE] OPENING DPARTY ORE 18:00 – AREA ESTERNA – …" at bounding box center [405, 85] width 518 height 1475
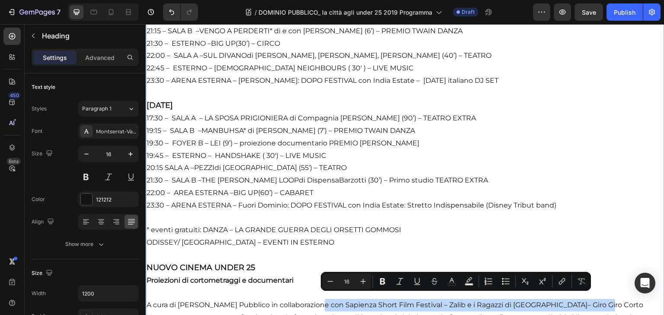
drag, startPoint x: 318, startPoint y: 299, endPoint x: 594, endPoint y: 302, distance: 276.1
click at [594, 302] on p "IL PROGRAMMA Primo WEEK – UP! [DATE] OPENING DPARTY ORE 18:00 – AREA ESTERNA – …" at bounding box center [404, 92] width 517 height 1486
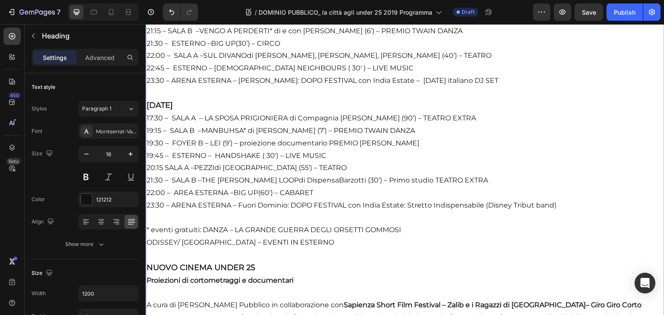
click at [147, 299] on p "IL PROGRAMMA Primo WEEK – UP! [DATE] OPENING DPARTY ORE 18:00 – AREA ESTERNA – …" at bounding box center [404, 92] width 517 height 1486
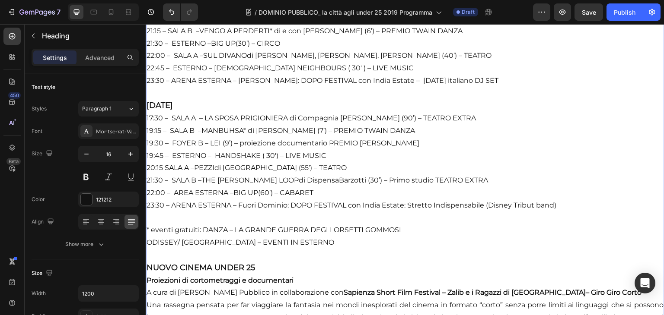
click at [147, 299] on p "IL PROGRAMMA Primo WEEK – UP! [DATE] OPENING DPARTY ORE 18:00 – AREA ESTERNA – …" at bounding box center [404, 85] width 517 height 1473
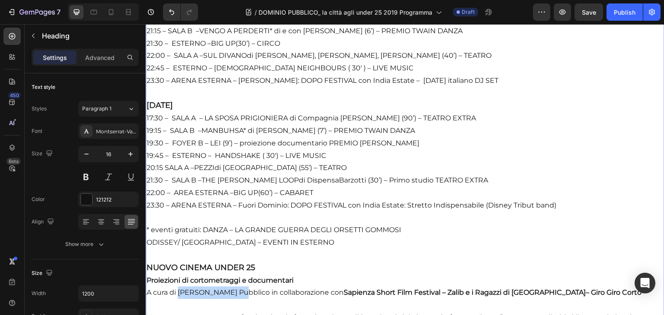
drag, startPoint x: 181, startPoint y: 286, endPoint x: 239, endPoint y: 288, distance: 58.3
click at [239, 288] on p "IL PROGRAMMA Primo WEEK – UP! [DATE] OPENING DPARTY ORE 18:00 – AREA ESTERNA – …" at bounding box center [404, 92] width 517 height 1486
click at [501, 289] on strong "Sapienza Short Film Festival – Zalib e i Ragazzi di [GEOGRAPHIC_DATA]– Giro Gir…" at bounding box center [459, 293] width 298 height 8
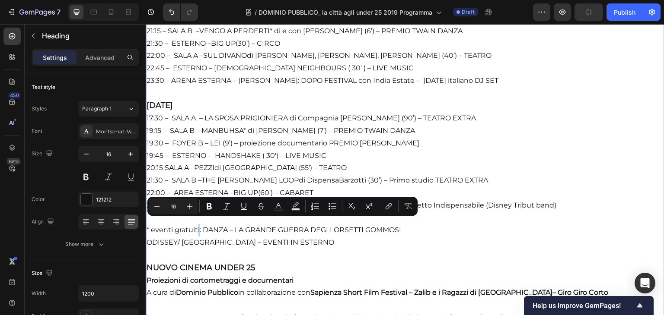
click at [199, 222] on p "IL PROGRAMMA Primo WEEK – UP! [DATE] OPENING DPARTY ORE 18:00 – AREA ESTERNA – …" at bounding box center [404, 92] width 517 height 1486
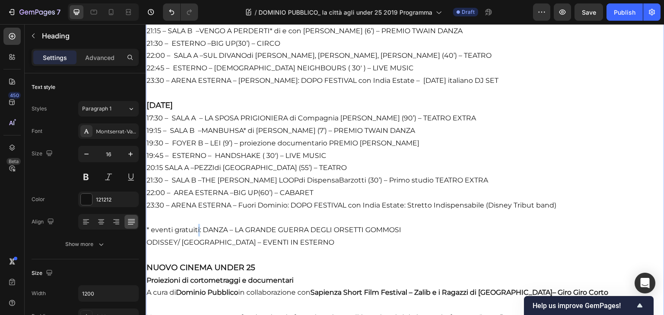
drag, startPoint x: 352, startPoint y: 233, endPoint x: 290, endPoint y: 246, distance: 63.1
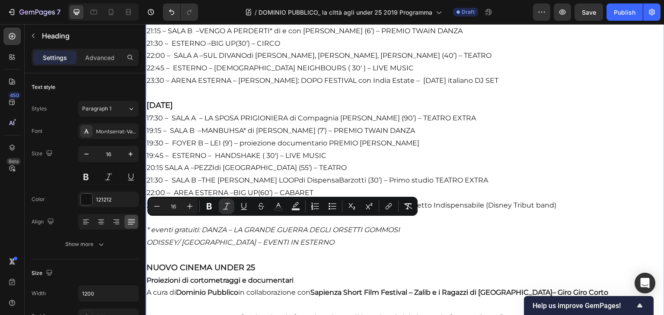
click at [376, 281] on p "IL PROGRAMMA Primo WEEK – UP! [DATE] OPENING DPARTY ORE 18:00 – AREA ESTERNA – …" at bounding box center [404, 92] width 517 height 1486
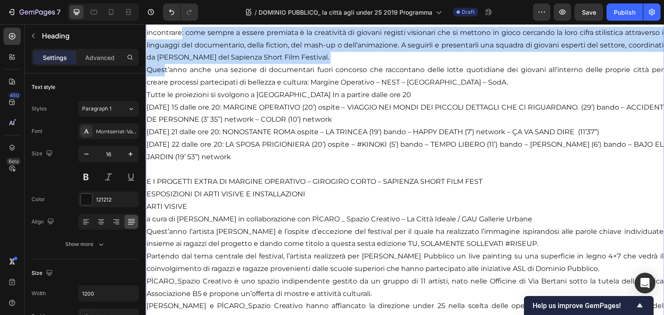
scroll to position [1760, 0]
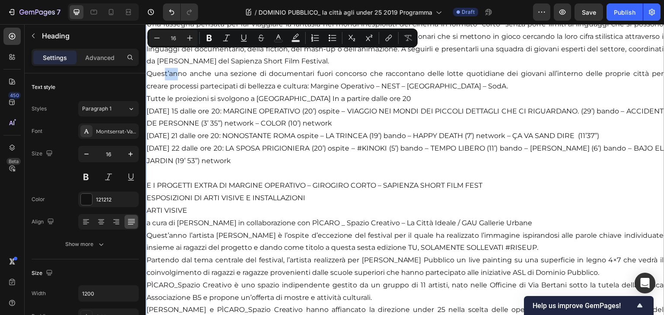
drag, startPoint x: 164, startPoint y: 193, endPoint x: 178, endPoint y: 69, distance: 124.3
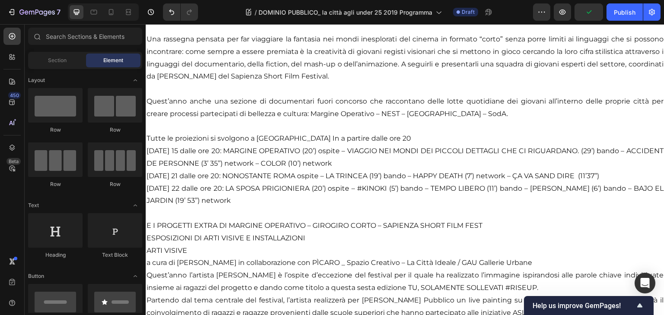
scroll to position [1749, 0]
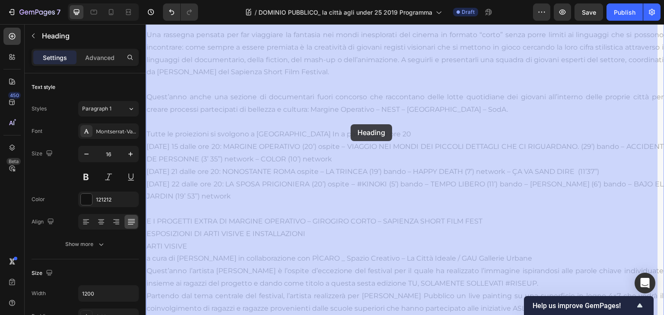
drag, startPoint x: 362, startPoint y: 129, endPoint x: 350, endPoint y: 125, distance: 11.8
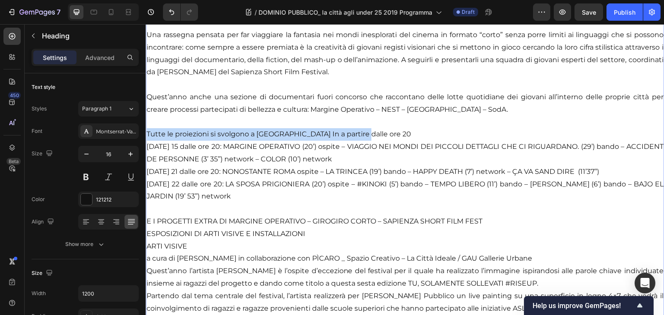
drag, startPoint x: 357, startPoint y: 128, endPoint x: 145, endPoint y: 130, distance: 212.1
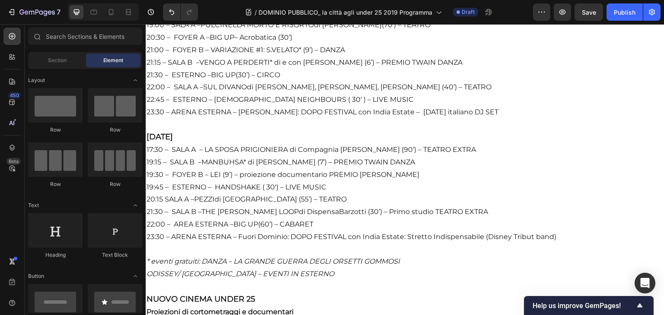
scroll to position [1637, 0]
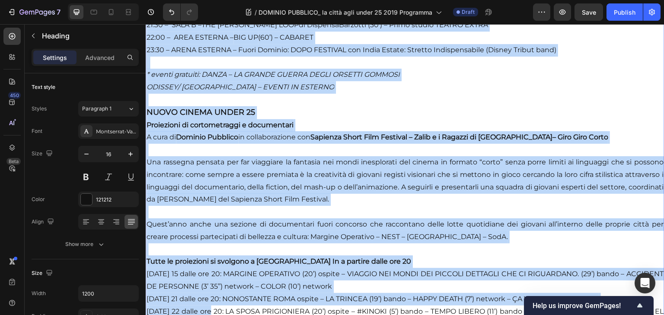
scroll to position [1749, 0]
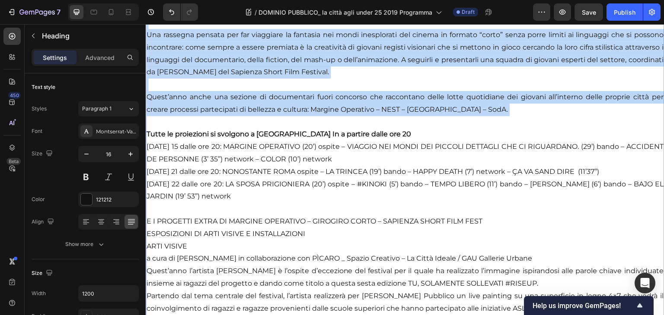
drag, startPoint x: 211, startPoint y: 270, endPoint x: 230, endPoint y: 118, distance: 153.6
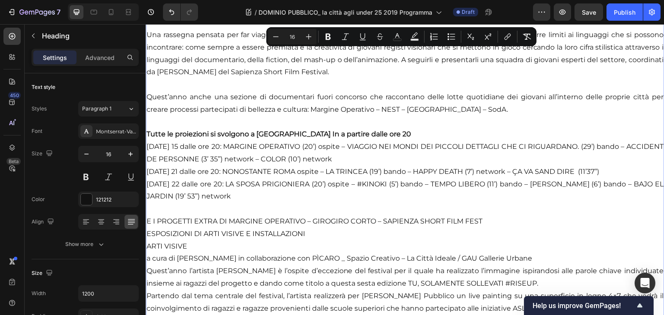
click at [227, 130] on strong "Tutte le proiezioni si svolgono a [GEOGRAPHIC_DATA] In a partire dalle ore 20" at bounding box center [278, 134] width 264 height 8
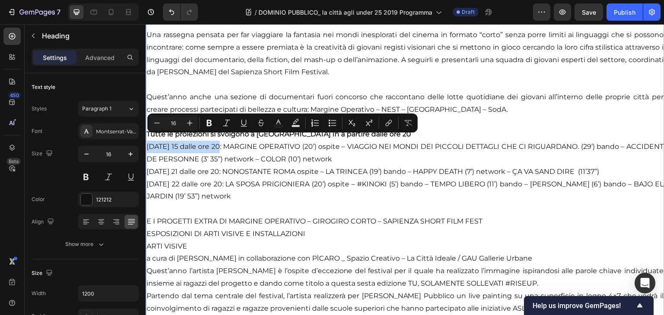
drag, startPoint x: 148, startPoint y: 139, endPoint x: 229, endPoint y: 141, distance: 81.2
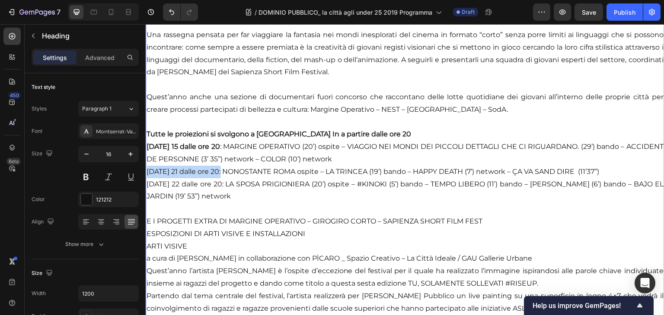
drag, startPoint x: 147, startPoint y: 164, endPoint x: 229, endPoint y: 167, distance: 81.3
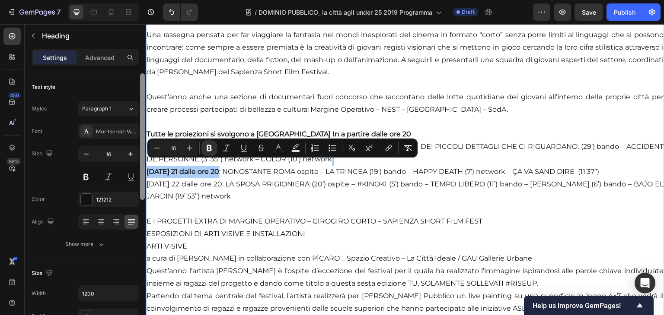
scroll to position [266, 0]
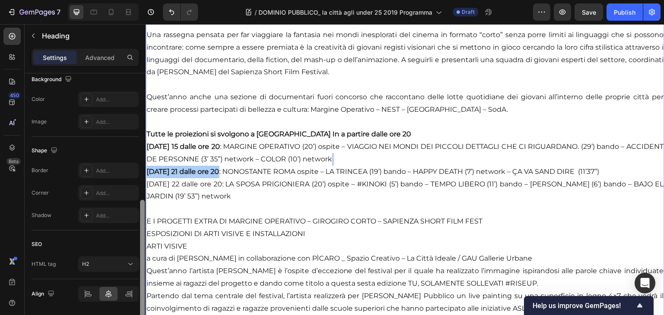
click at [145, 178] on div at bounding box center [142, 206] width 6 height 267
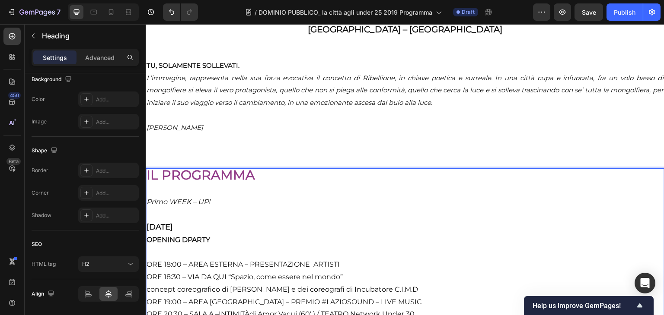
drag, startPoint x: 148, startPoint y: 179, endPoint x: 199, endPoint y: 305, distance: 136.5
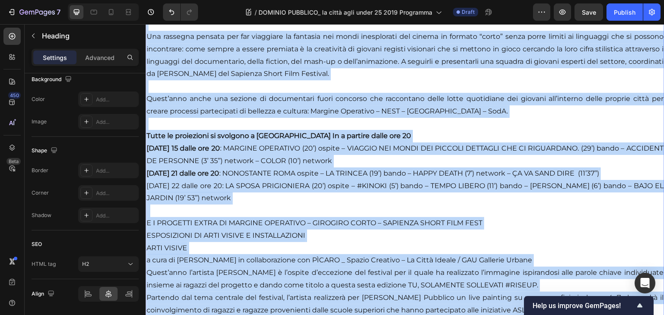
scroll to position [1784, 0]
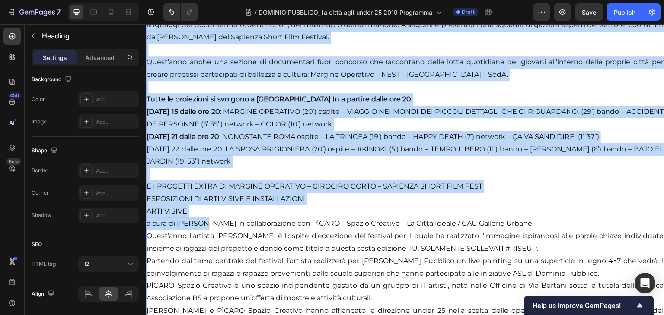
drag, startPoint x: 201, startPoint y: 276, endPoint x: 202, endPoint y: 217, distance: 59.2
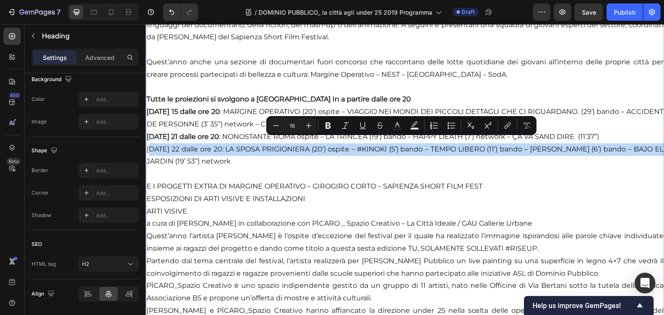
drag, startPoint x: 149, startPoint y: 143, endPoint x: 178, endPoint y: 149, distance: 29.6
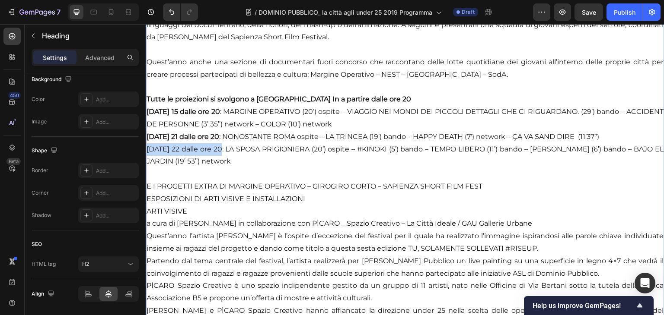
drag, startPoint x: 231, startPoint y: 143, endPoint x: 143, endPoint y: 140, distance: 88.2
click at [146, 140] on html "Header Tu, solamente sollevati Heading Image DOMINIO PUBBLICO_ la città agli un…" at bounding box center [405, 129] width 518 height 3778
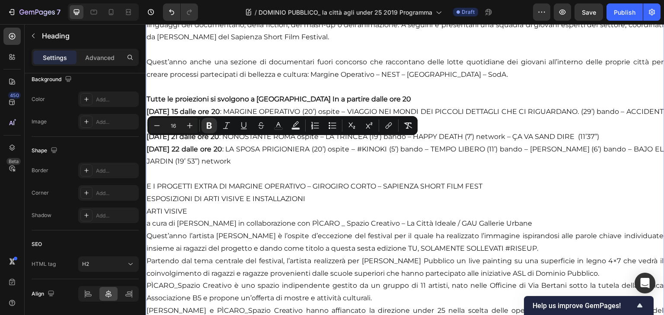
click at [148, 145] on strong "[DATE] 22 dalle ore 20" at bounding box center [183, 149] width 75 height 8
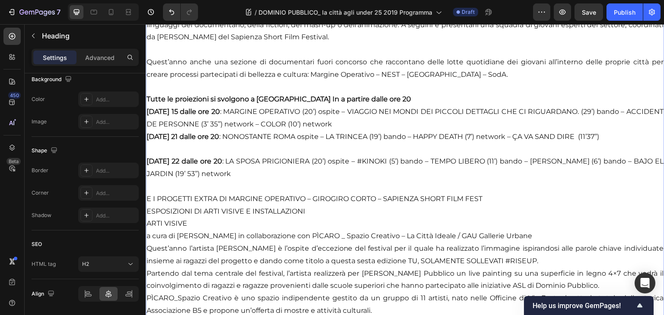
click at [149, 133] on strong "[DATE] 21 dalle ore 20" at bounding box center [182, 137] width 73 height 8
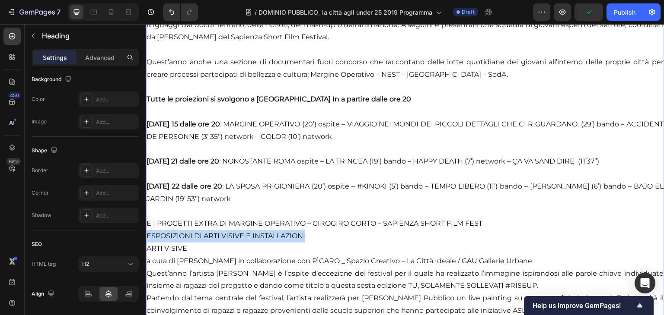
drag, startPoint x: 310, startPoint y: 232, endPoint x: 139, endPoint y: 229, distance: 171.1
click at [146, 229] on html "Header Tu, solamente sollevati Heading Image DOMINIO PUBBLICO_ la città agli un…" at bounding box center [405, 148] width 518 height 3816
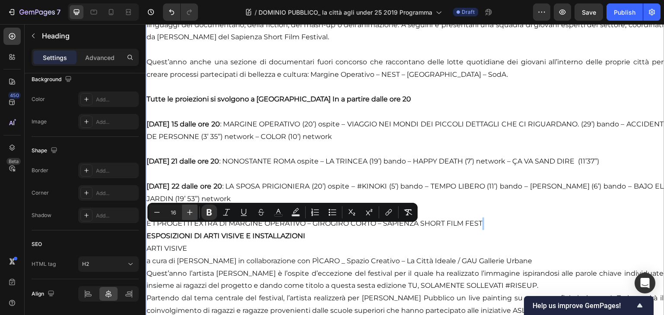
click at [187, 213] on icon "Editor contextual toolbar" at bounding box center [189, 212] width 9 height 9
type input "18"
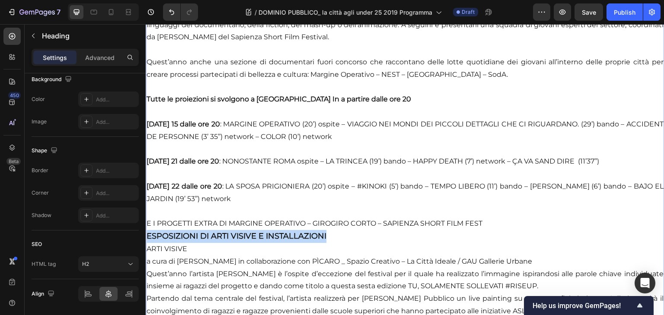
drag, startPoint x: 336, startPoint y: 231, endPoint x: 147, endPoint y: 229, distance: 188.8
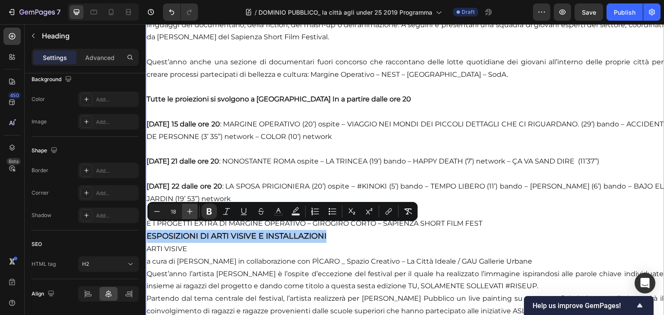
click at [185, 213] on icon "Editor contextual toolbar" at bounding box center [189, 211] width 9 height 9
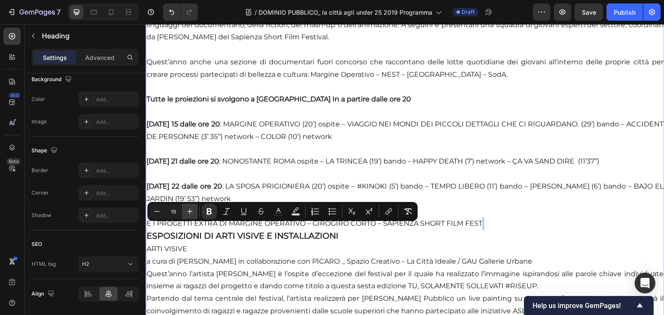
click at [185, 213] on icon "Editor contextual toolbar" at bounding box center [189, 211] width 9 height 9
type input "20"
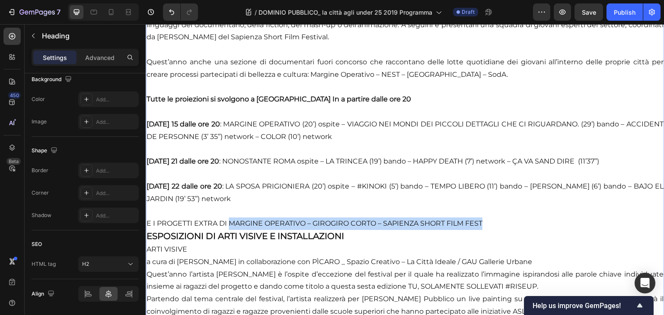
drag, startPoint x: 484, startPoint y: 217, endPoint x: 230, endPoint y: 219, distance: 253.6
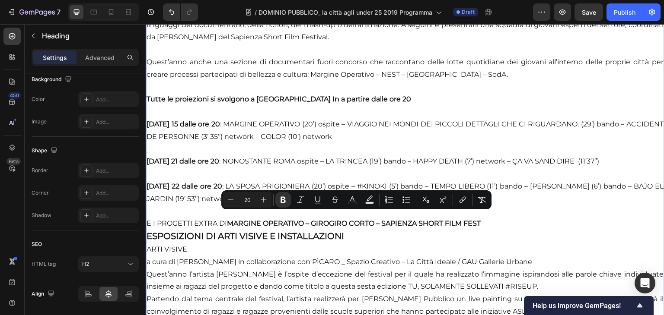
click at [271, 234] on strong "ESPOSIZIONI DI ARTI VISIVE E INSTALLAZIONI" at bounding box center [244, 236] width 197 height 10
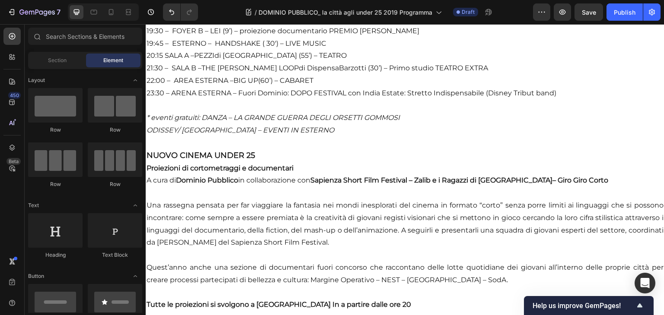
scroll to position [1545, 0]
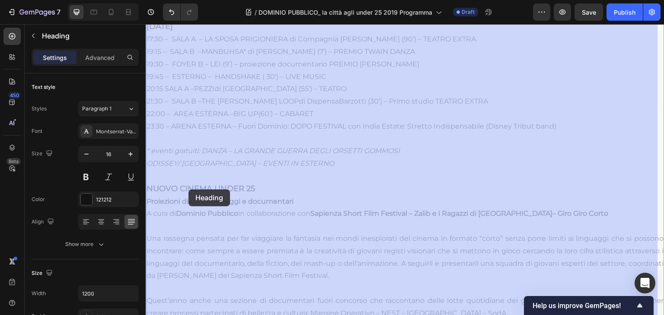
drag, startPoint x: 260, startPoint y: 184, endPoint x: 191, endPoint y: 188, distance: 69.7
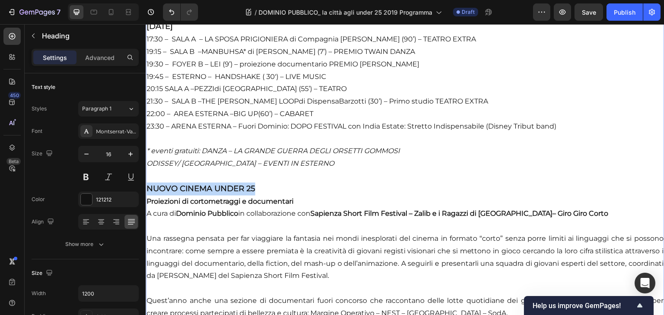
drag, startPoint x: 261, startPoint y: 187, endPoint x: 145, endPoint y: 184, distance: 116.3
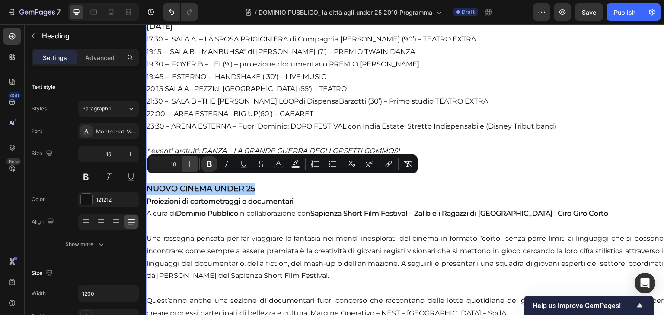
click at [192, 164] on icon "Editor contextual toolbar" at bounding box center [189, 164] width 9 height 9
type input "20"
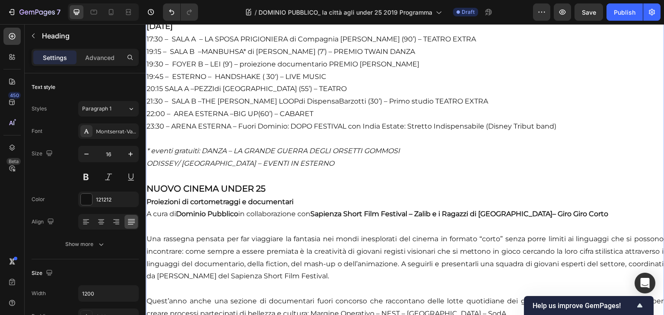
click at [280, 198] on strong "Proiezioni di cortometraggi e documentari" at bounding box center [219, 202] width 147 height 8
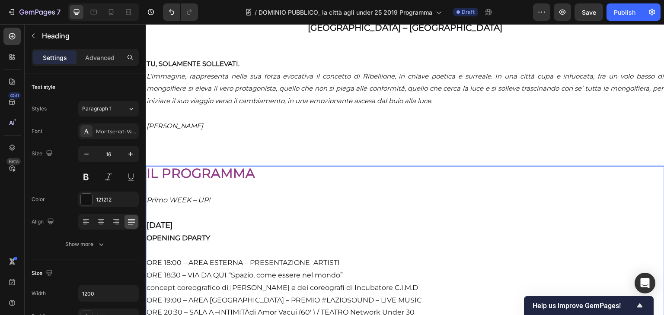
scroll to position [645, 0]
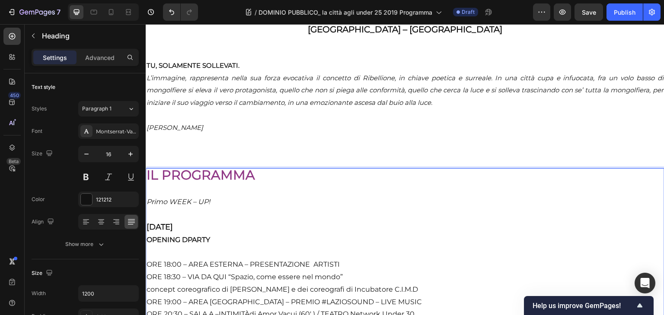
drag, startPoint x: 188, startPoint y: 186, endPoint x: 177, endPoint y: 334, distance: 148.2
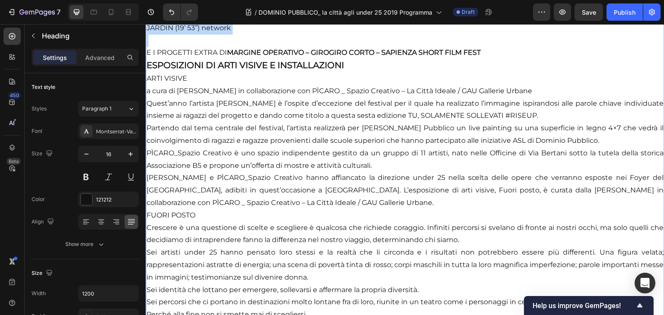
scroll to position [1940, 0]
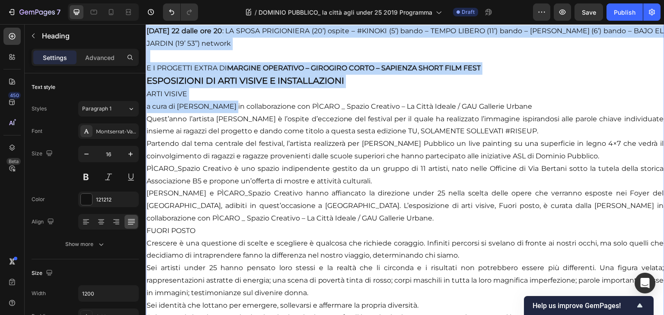
drag, startPoint x: 190, startPoint y: 281, endPoint x: 228, endPoint y: 98, distance: 187.0
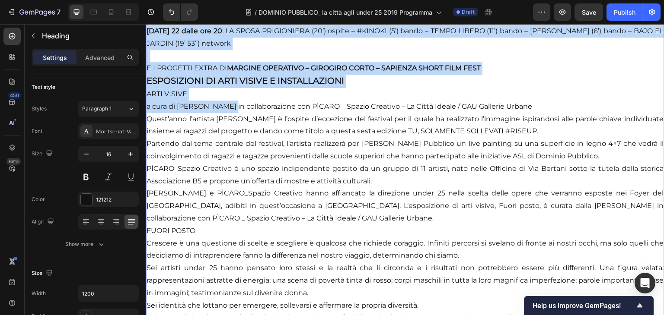
drag, startPoint x: 195, startPoint y: 86, endPoint x: 141, endPoint y: 83, distance: 54.1
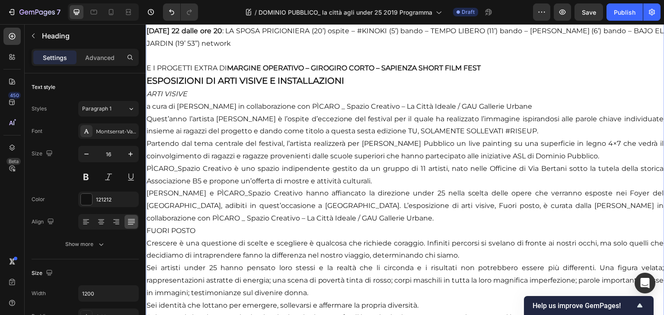
drag, startPoint x: 180, startPoint y: 100, endPoint x: 242, endPoint y: 99, distance: 62.2
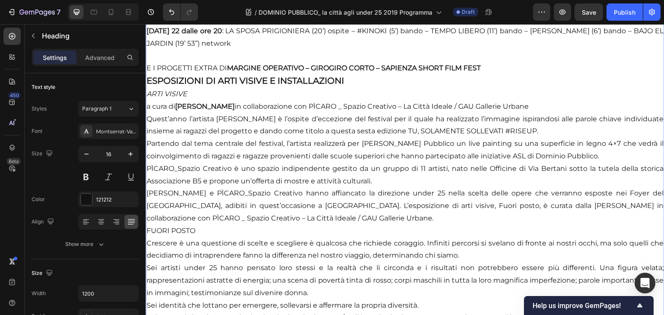
drag, startPoint x: 320, startPoint y: 101, endPoint x: 540, endPoint y: 98, distance: 219.9
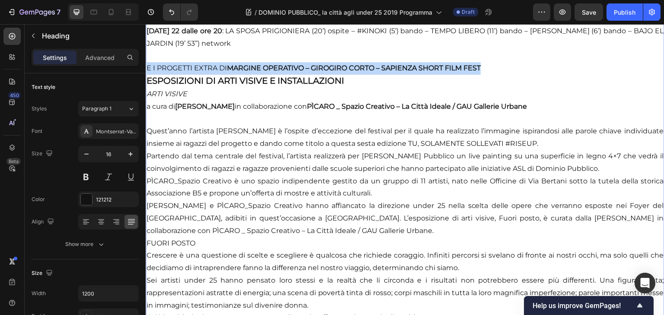
drag, startPoint x: 492, startPoint y: 64, endPoint x: 144, endPoint y: 62, distance: 347.8
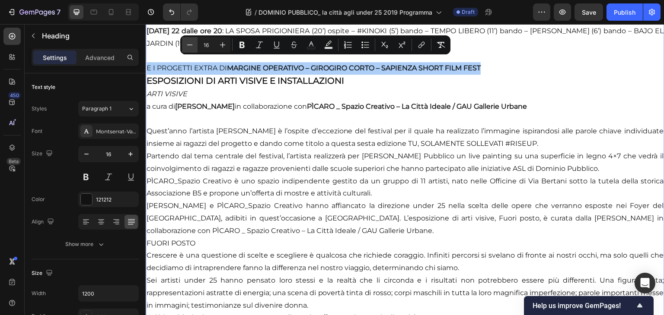
click at [193, 45] on icon "Editor contextual toolbar" at bounding box center [189, 45] width 9 height 9
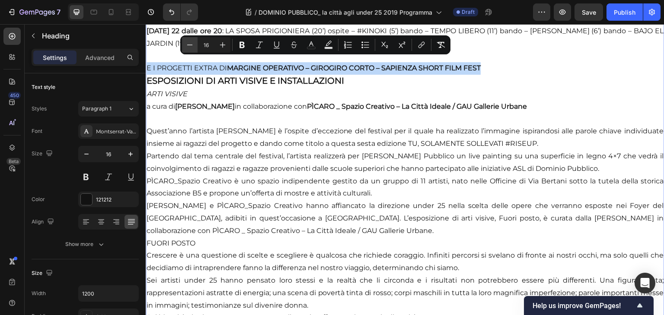
type input "15"
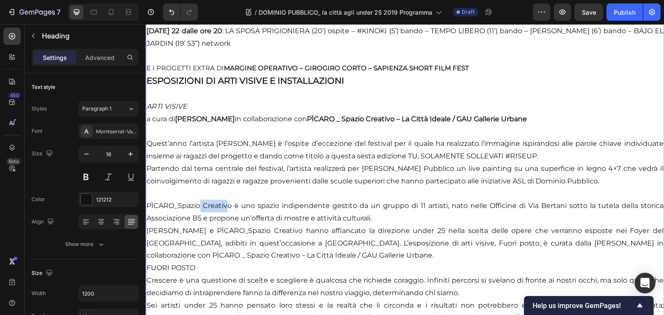
drag, startPoint x: 227, startPoint y: 200, endPoint x: 199, endPoint y: 200, distance: 28.1
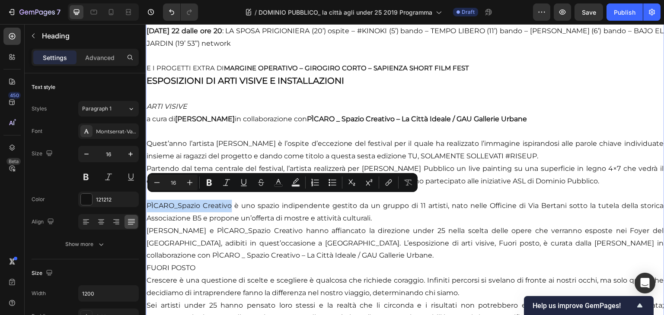
drag, startPoint x: 232, startPoint y: 200, endPoint x: 136, endPoint y: 202, distance: 95.5
click at [146, 202] on html "Header Tu, solamente sollevati Heading Image DOMINIO PUBBLICO_ la città agli un…" at bounding box center [405, 11] width 518 height 3854
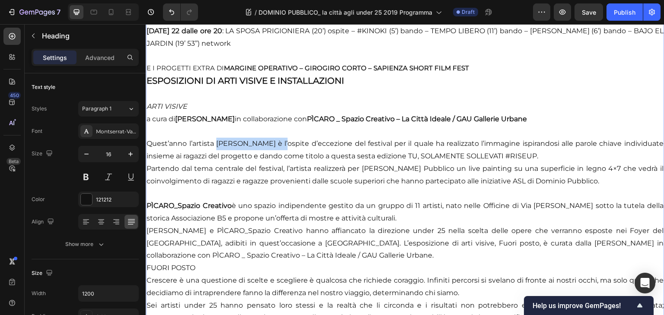
drag, startPoint x: 286, startPoint y: 137, endPoint x: 218, endPoint y: 140, distance: 67.9
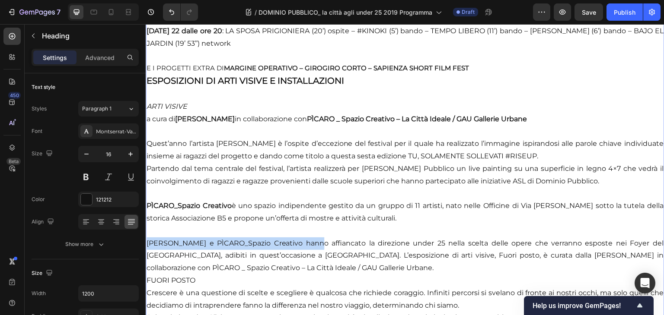
drag, startPoint x: 305, startPoint y: 236, endPoint x: 291, endPoint y: 261, distance: 28.3
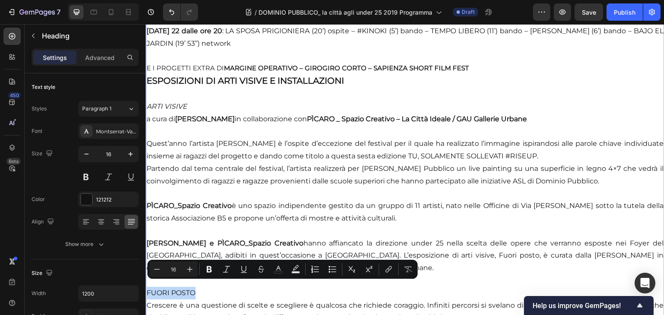
drag, startPoint x: 202, startPoint y: 288, endPoint x: 130, endPoint y: 284, distance: 72.3
click at [146, 284] on html "Header Tu, solamente sollevati Heading Image DOMINIO PUBBLICO_ la città agli un…" at bounding box center [405, 23] width 518 height 3879
click at [190, 271] on icon "Editor contextual toolbar" at bounding box center [189, 269] width 9 height 9
type input "18"
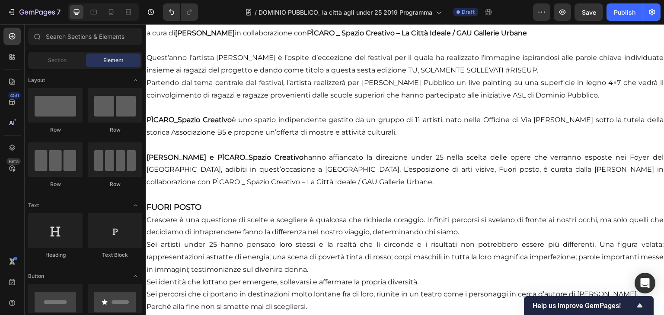
scroll to position [2113, 0]
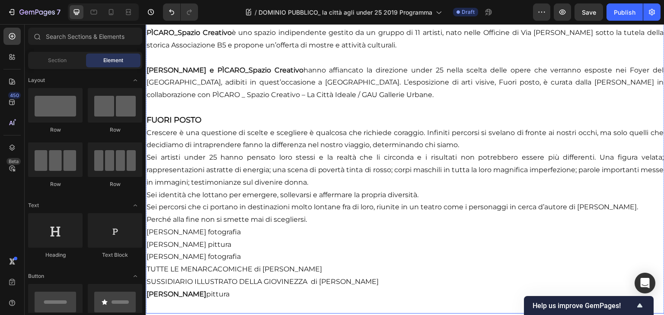
click at [148, 118] on strong "FUORI POSTO" at bounding box center [173, 120] width 55 height 10
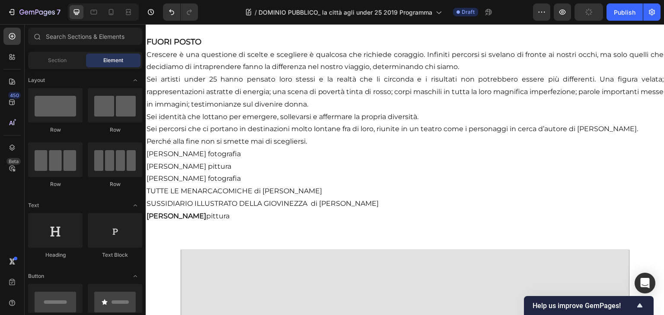
scroll to position [2027, 0]
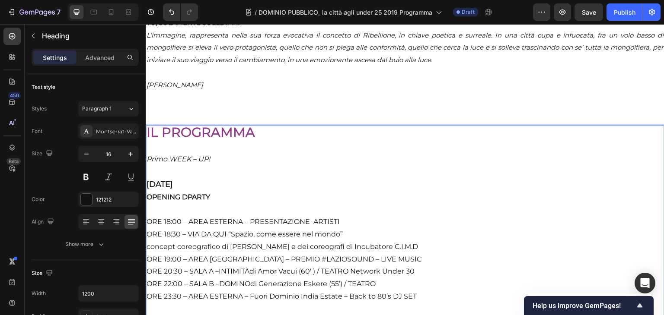
drag, startPoint x: 154, startPoint y: 206, endPoint x: 180, endPoint y: 290, distance: 87.9
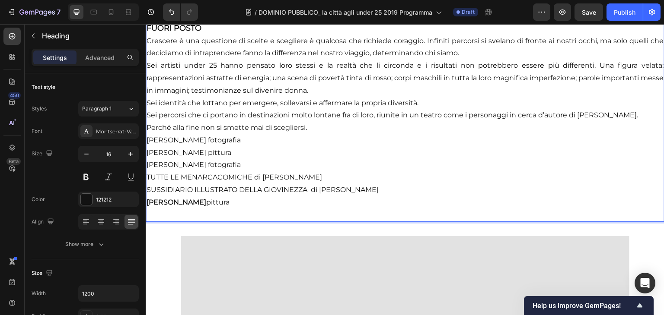
scroll to position [2186, 0]
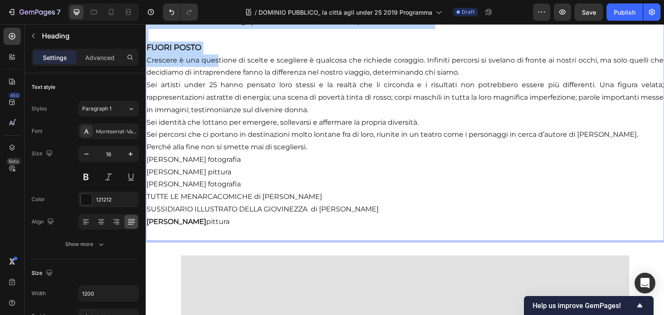
drag, startPoint x: 187, startPoint y: 276, endPoint x: 216, endPoint y: 54, distance: 223.6
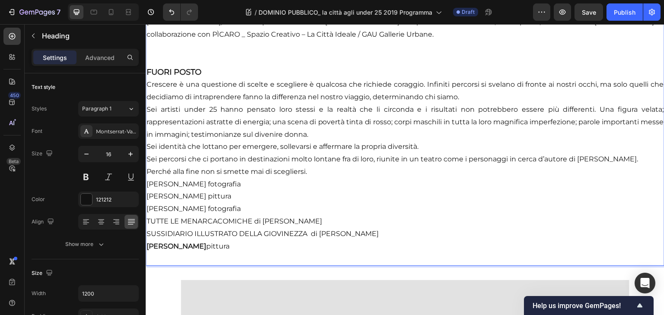
scroll to position [2161, 0]
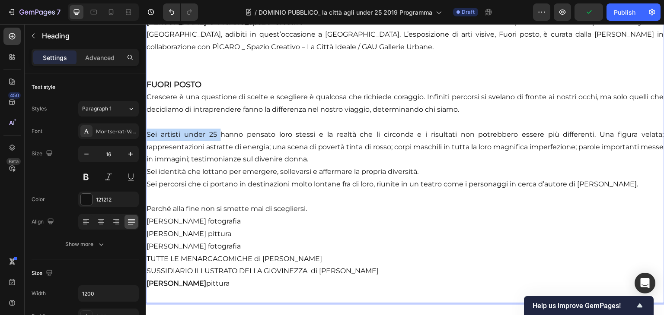
drag, startPoint x: 215, startPoint y: 129, endPoint x: 140, endPoint y: 133, distance: 75.3
drag, startPoint x: 213, startPoint y: 214, endPoint x: 142, endPoint y: 212, distance: 71.3
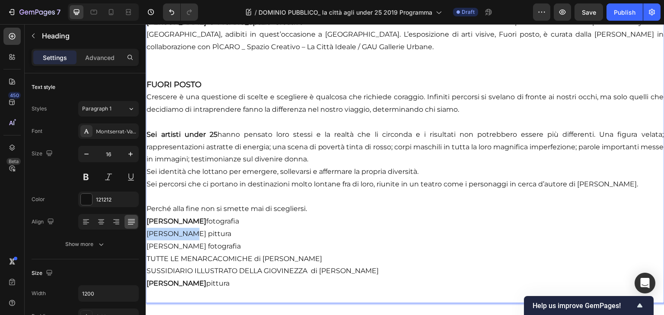
drag, startPoint x: 191, startPoint y: 228, endPoint x: 137, endPoint y: 229, distance: 53.6
drag, startPoint x: 218, startPoint y: 241, endPoint x: 140, endPoint y: 242, distance: 78.2
drag, startPoint x: 382, startPoint y: 265, endPoint x: 321, endPoint y: 265, distance: 60.9
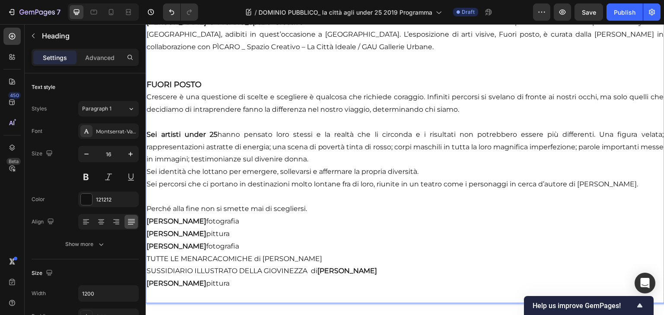
drag, startPoint x: 332, startPoint y: 253, endPoint x: 280, endPoint y: 251, distance: 51.9
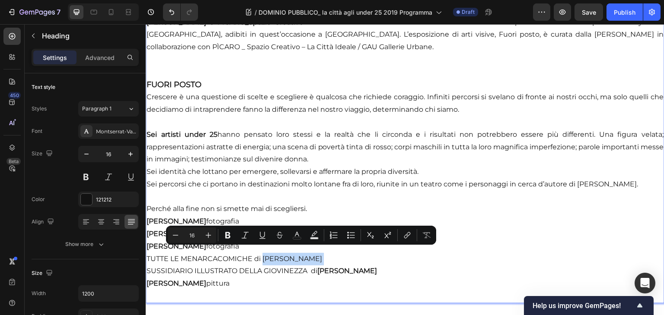
drag, startPoint x: 360, startPoint y: 253, endPoint x: 270, endPoint y: 254, distance: 90.3
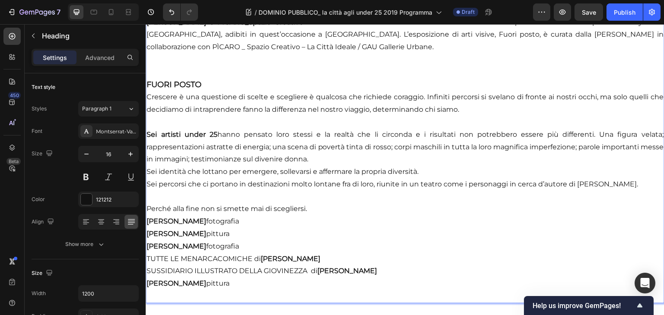
drag, startPoint x: 251, startPoint y: 254, endPoint x: 280, endPoint y: 280, distance: 39.4
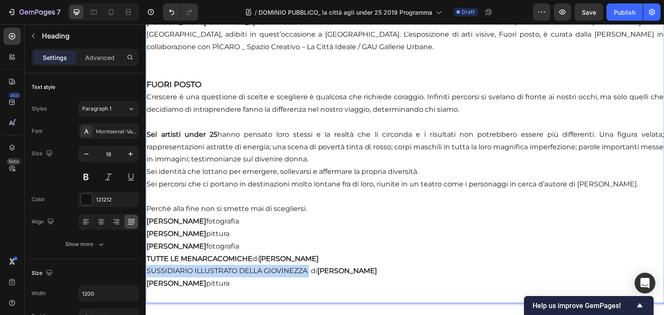
drag, startPoint x: 311, startPoint y: 265, endPoint x: 136, endPoint y: 267, distance: 174.5
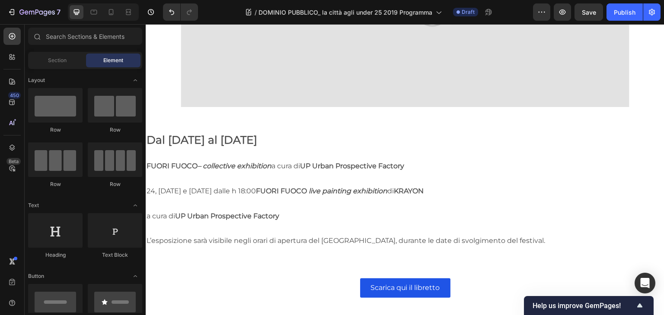
scroll to position [2614, 0]
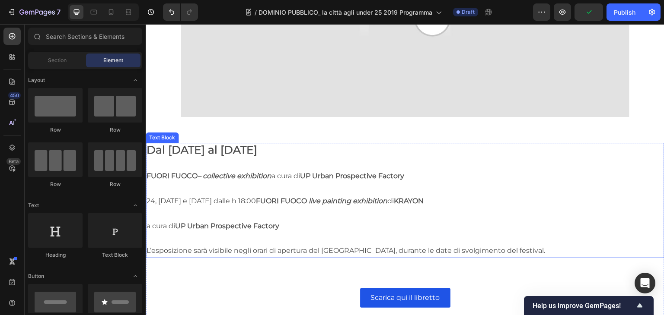
click at [200, 145] on strong "Dal [DATE] al [DATE]" at bounding box center [201, 149] width 111 height 13
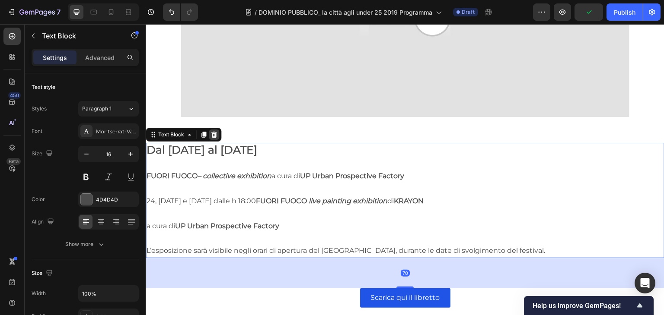
click at [213, 132] on icon at bounding box center [214, 135] width 6 height 6
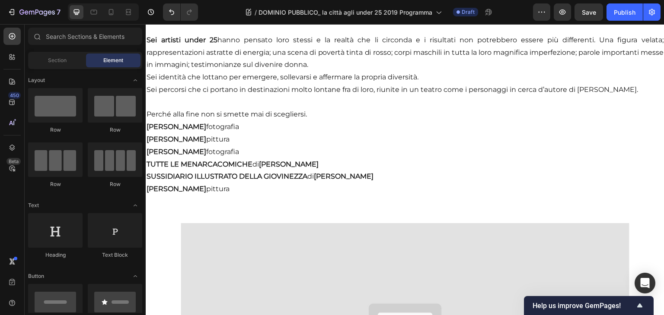
scroll to position [2369, 0]
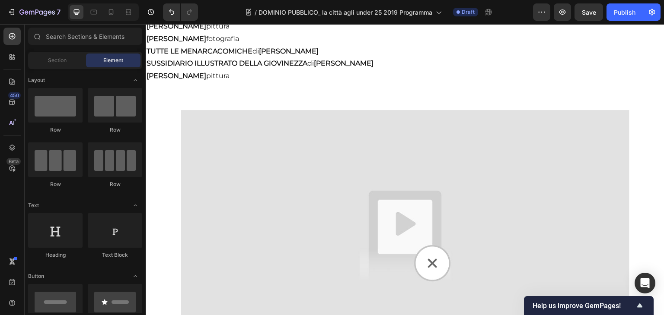
click at [447, 194] on img at bounding box center [405, 236] width 448 height 252
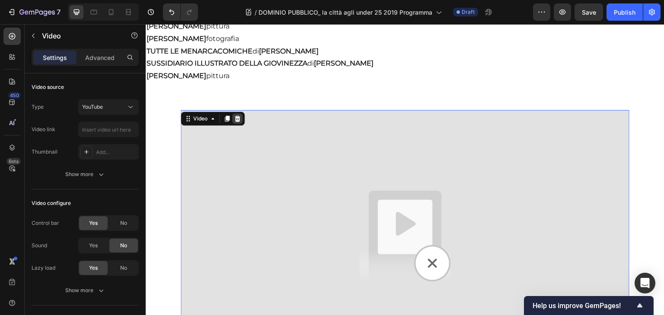
click at [237, 116] on icon at bounding box center [238, 119] width 6 height 6
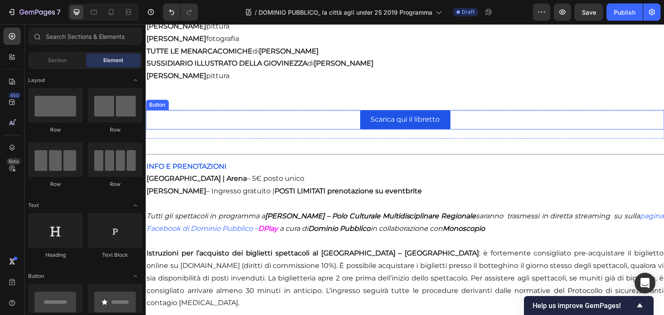
click at [342, 115] on div "Scarica qui il libretto [PERSON_NAME]" at bounding box center [405, 119] width 518 height 19
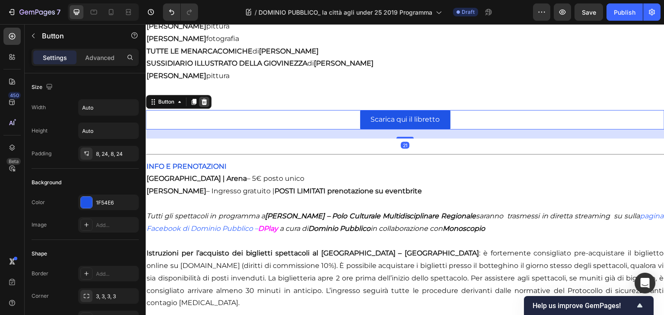
click at [207, 98] on icon at bounding box center [203, 101] width 7 height 7
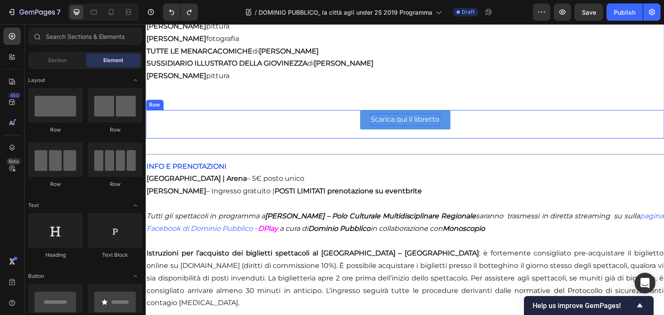
click at [383, 119] on p "Scarica qui il libretto" at bounding box center [405, 120] width 70 height 13
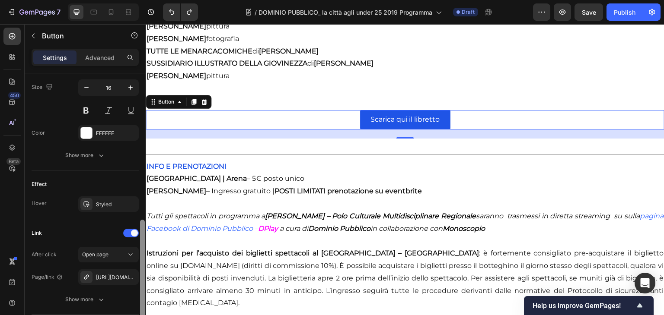
scroll to position [363, 0]
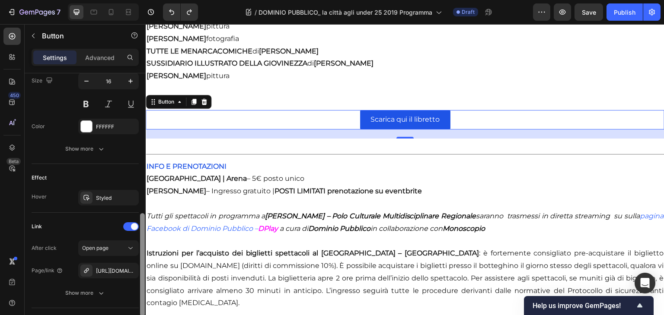
drag, startPoint x: 142, startPoint y: 166, endPoint x: 138, endPoint y: 308, distance: 141.7
click at [138, 308] on div "Size Width Auto Height Auto Padding 8, 24, 8, 24 Background Color 1F54E6 Image …" at bounding box center [85, 206] width 121 height 267
click at [118, 271] on div "[URL][DOMAIN_NAME]" at bounding box center [108, 271] width 25 height 8
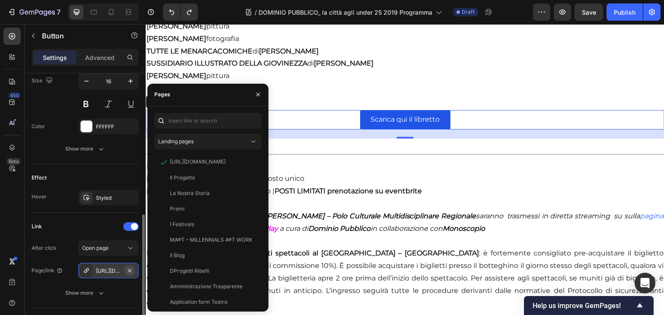
click at [130, 269] on icon "button" at bounding box center [129, 270] width 7 height 7
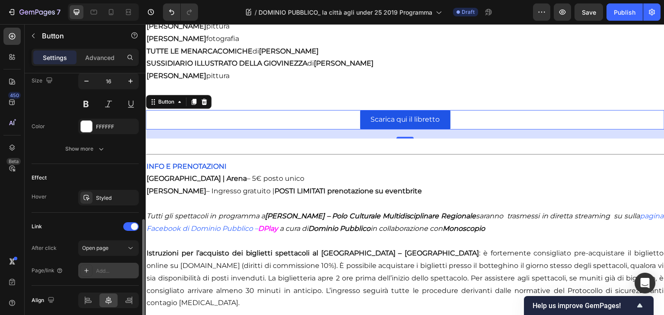
click at [118, 267] on div "Add..." at bounding box center [116, 271] width 41 height 8
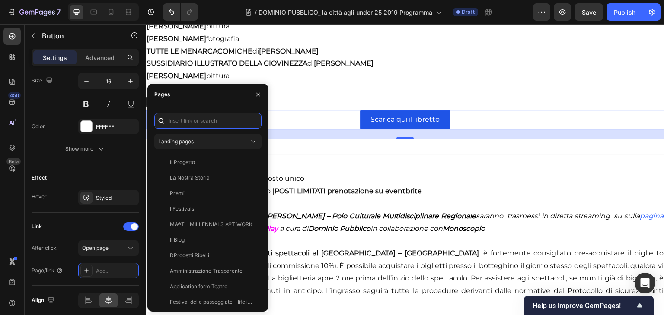
paste input "[URL][DOMAIN_NAME]"
type input "[URL][DOMAIN_NAME]"
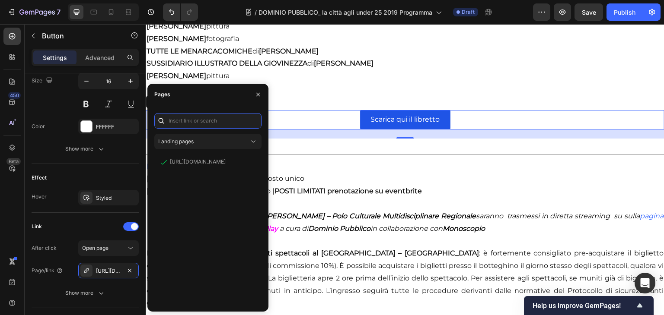
scroll to position [0, 0]
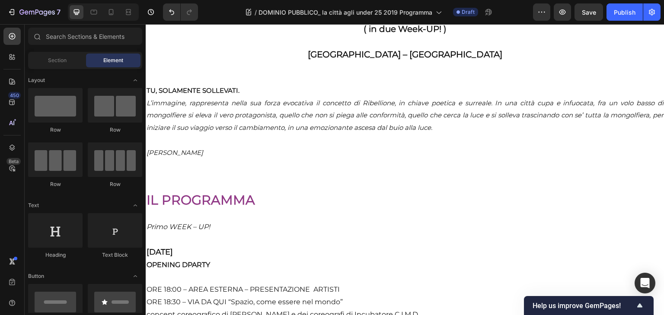
scroll to position [629, 0]
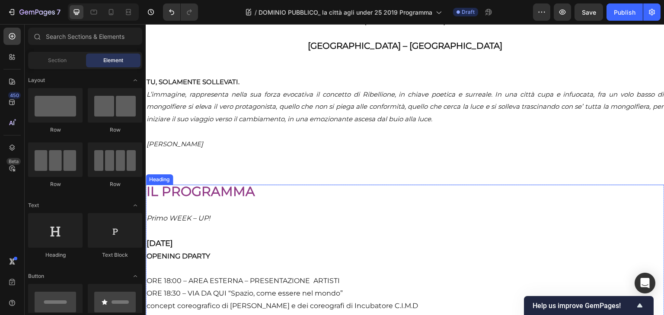
click at [251, 184] on strong "IL PROGRAMMA" at bounding box center [200, 192] width 108 height 16
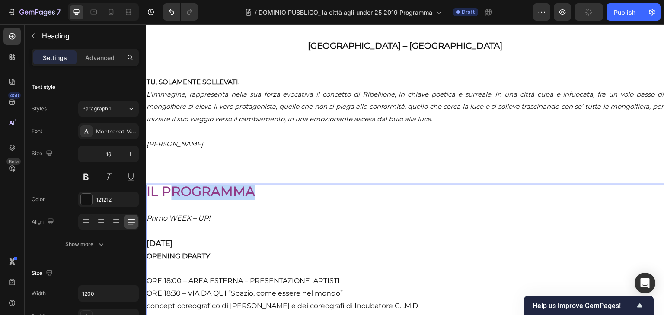
drag, startPoint x: 273, startPoint y: 187, endPoint x: 169, endPoint y: 187, distance: 103.3
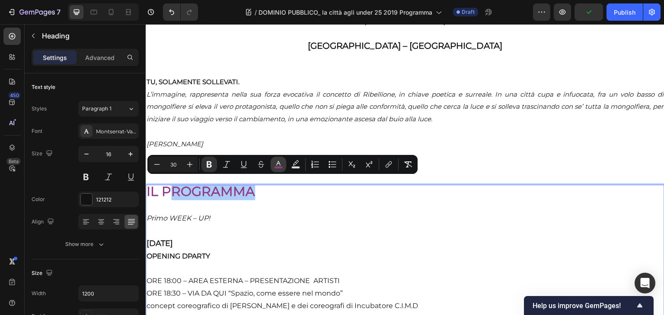
click at [281, 164] on icon "Editor contextual toolbar" at bounding box center [278, 164] width 9 height 9
type input "913A87"
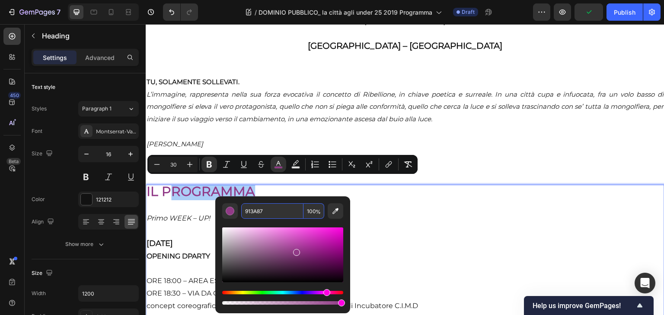
click at [278, 213] on input "913A87" at bounding box center [272, 211] width 62 height 16
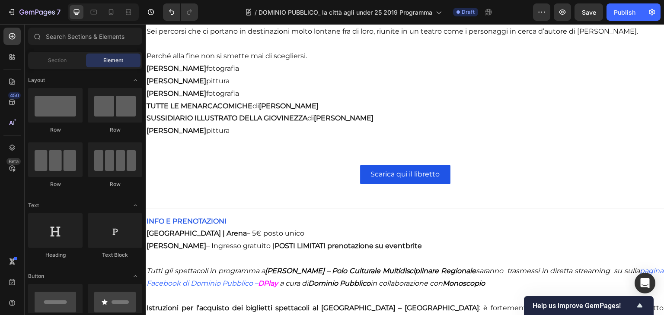
scroll to position [2375, 0]
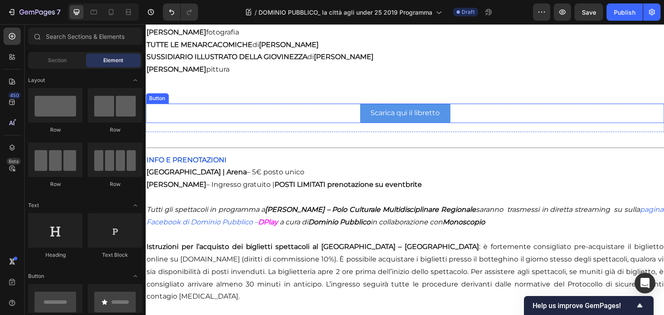
click at [443, 110] on link "Scarica qui il libretto" at bounding box center [405, 113] width 90 height 19
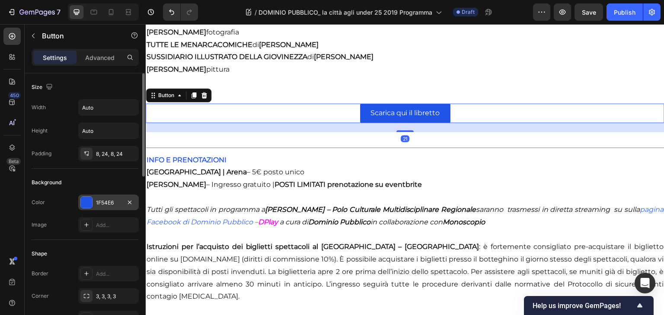
click at [95, 208] on div "1F54E6" at bounding box center [108, 203] width 60 height 16
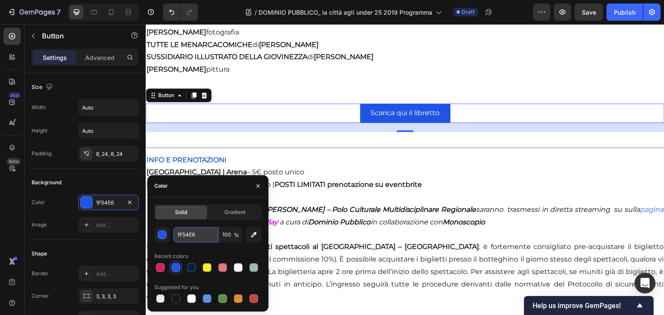
click at [190, 231] on input "1F54E6" at bounding box center [195, 235] width 45 height 16
type input "v"
paste input "913A87"
type input "913A87"
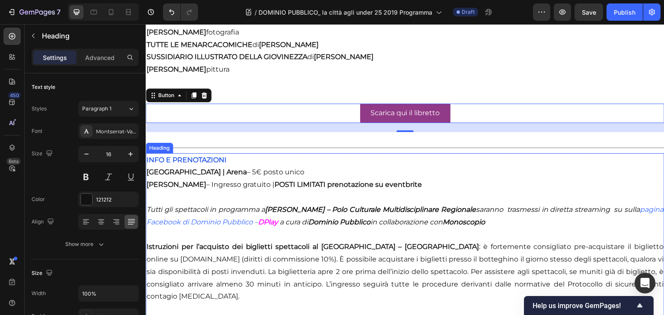
click at [371, 210] on h2 "INFO E PRENOTAZIONI [GEOGRAPHIC_DATA] | Arena – 5€ posto unico [PERSON_NAME] – …" at bounding box center [405, 278] width 518 height 251
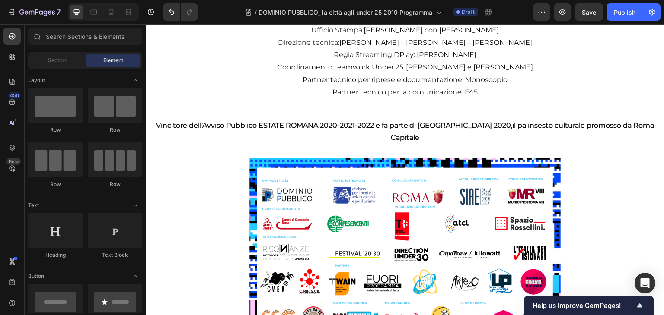
scroll to position [2991, 0]
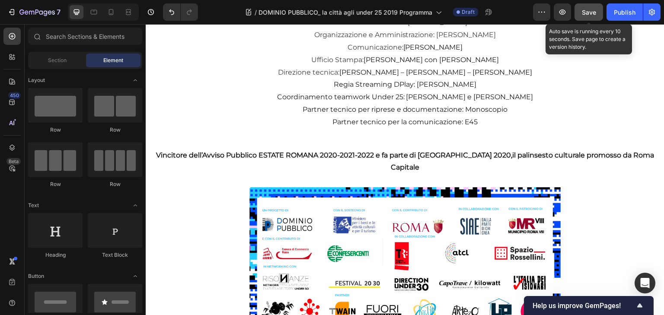
click at [588, 10] on span "Save" at bounding box center [588, 12] width 14 height 7
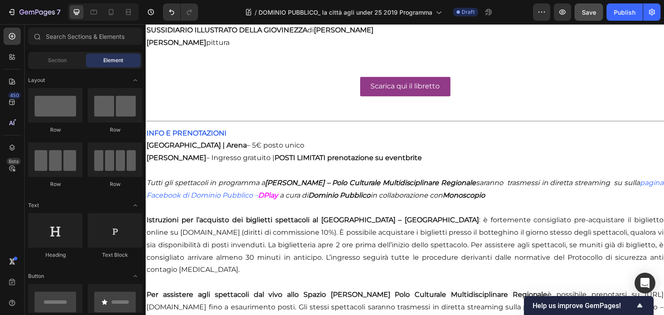
scroll to position [2385, 0]
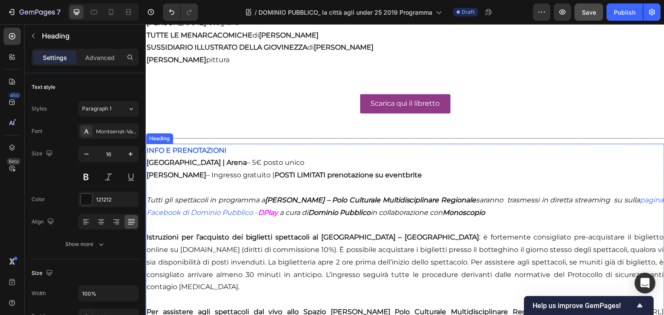
click at [216, 160] on h2 "INFO E PRENOTAZIONI [GEOGRAPHIC_DATA] | Arena – 5€ posto unico [PERSON_NAME] – …" at bounding box center [405, 269] width 518 height 251
click at [219, 159] on h2 "INFO E PRENOTAZIONI [GEOGRAPHIC_DATA] | Arena – 5€ posto unico [PERSON_NAME] – …" at bounding box center [405, 269] width 518 height 251
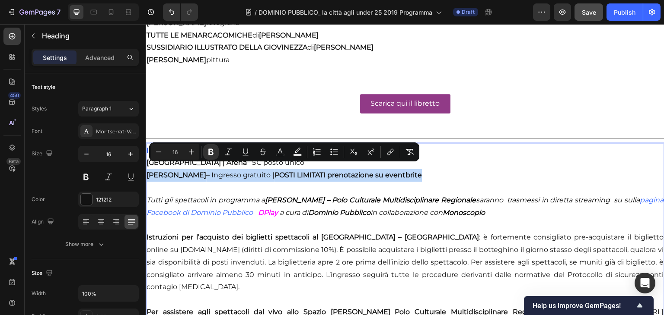
drag, startPoint x: 433, startPoint y: 169, endPoint x: 146, endPoint y: 167, distance: 286.4
click at [146, 167] on p "INFO E PRENOTAZIONI [GEOGRAPHIC_DATA] | Arena – 5€ posto unico [PERSON_NAME] – …" at bounding box center [404, 269] width 517 height 249
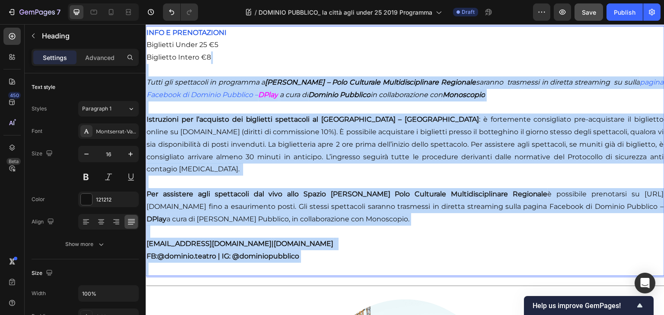
scroll to position [2526, 0]
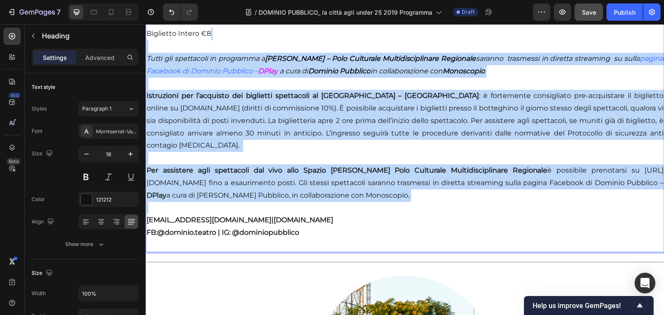
drag, startPoint x: 148, startPoint y: 187, endPoint x: 419, endPoint y: 196, distance: 271.4
click at [419, 196] on p "INFO E PRENOTAZIONI Biglietti Under 25 €5 ⁠⁠⁠⁠⁠⁠⁠Biglietto Intero €8 Tutti gli …" at bounding box center [404, 127] width 517 height 249
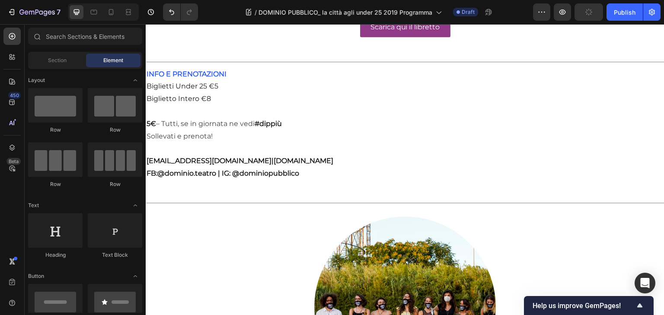
scroll to position [2457, 0]
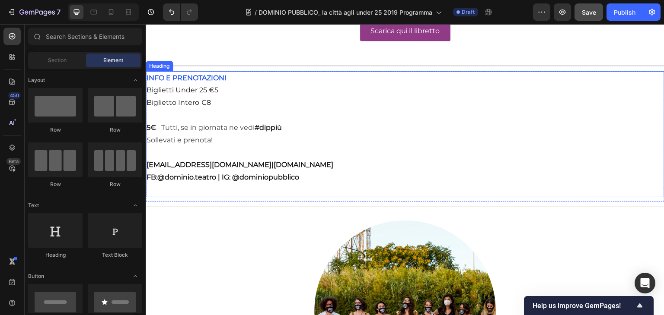
click at [164, 124] on span "– Tutti, se in giornata ne vedi" at bounding box center [205, 128] width 98 height 8
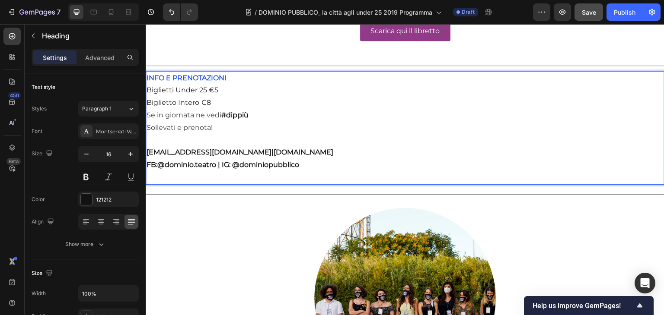
click at [255, 109] on p "INFO E PRENOTAZIONI Biglietti Under 25 €5 Biglietto Intero €8 Se in giornata ne…" at bounding box center [404, 128] width 517 height 112
click at [221, 83] on p "INFO E PRENOTAZIONI Biglietti Under 25 €5 Biglietto Intero €8 Se in giornata ne…" at bounding box center [404, 128] width 517 height 112
click at [266, 92] on p "INFO E PRENOTAZIONI Biglietti Under 25 €5 Biglietto Intero €8 Se in giornata ne…" at bounding box center [404, 128] width 517 height 112
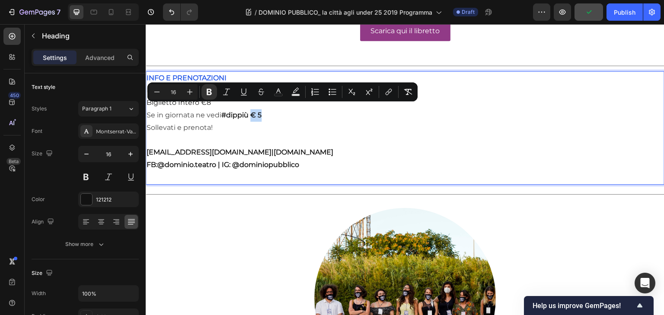
drag, startPoint x: 270, startPoint y: 109, endPoint x: 253, endPoint y: 107, distance: 17.8
click at [253, 107] on p "INFO E PRENOTAZIONI Biglietti Under 25 €5 Biglietto Intero €8 Se in giornata ne…" at bounding box center [404, 128] width 517 height 112
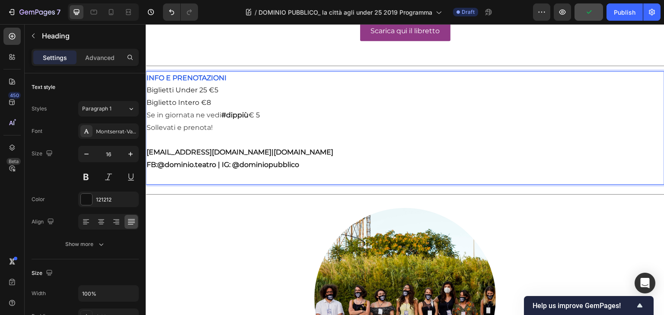
click at [251, 118] on p "INFO E PRENOTAZIONI Biglietti Under 25 €5 Biglietto Intero €8 Se in giornata ne…" at bounding box center [404, 128] width 517 height 112
drag, startPoint x: 206, startPoint y: 85, endPoint x: 175, endPoint y: 85, distance: 30.7
click at [175, 85] on p "INFO E PRENOTAZIONI Biglietti Under 25 €5 Biglietto Intero €8 Se in giornata ne…" at bounding box center [404, 128] width 517 height 112
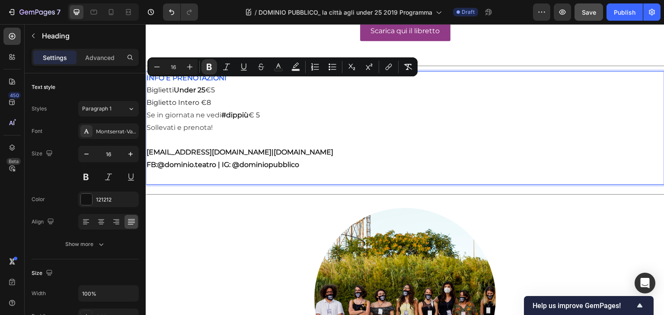
click at [191, 98] on p "INFO E PRENOTAZIONI Biglietti Under 25 €5 Biglietto Intero €8 Se in giornata ne…" at bounding box center [404, 128] width 517 height 112
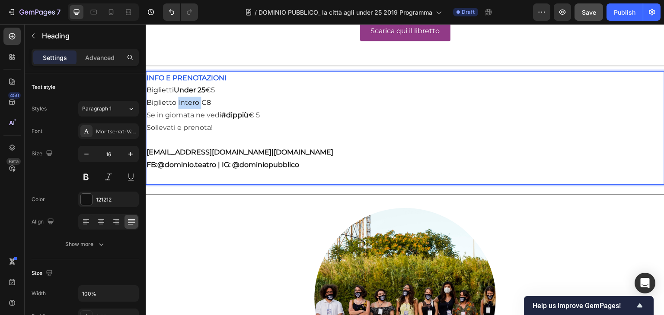
click at [191, 98] on p "INFO E PRENOTAZIONI Biglietti Under 25 €5 Biglietto Intero €8 Se in giornata ne…" at bounding box center [404, 128] width 517 height 112
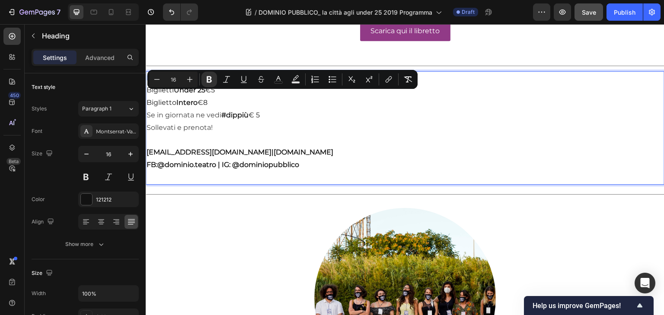
click at [232, 126] on p "INFO E PRENOTAZIONI Biglietti Under 25 €5 Biglietto Intero €8 Se in giornata ne…" at bounding box center [404, 128] width 517 height 112
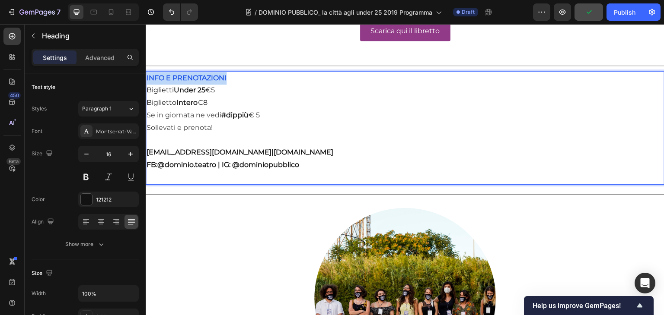
drag, startPoint x: 241, startPoint y: 71, endPoint x: 137, endPoint y: 76, distance: 104.7
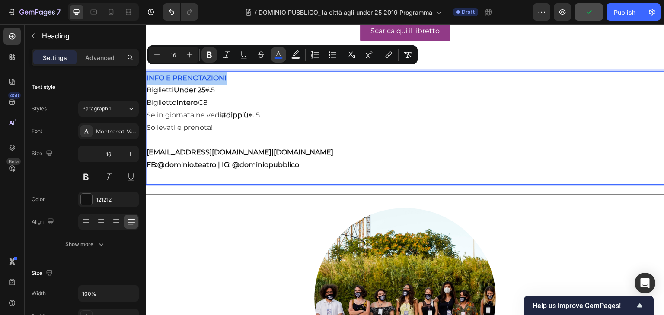
click at [276, 57] on rect "Editor contextual toolbar" at bounding box center [278, 58] width 8 height 2
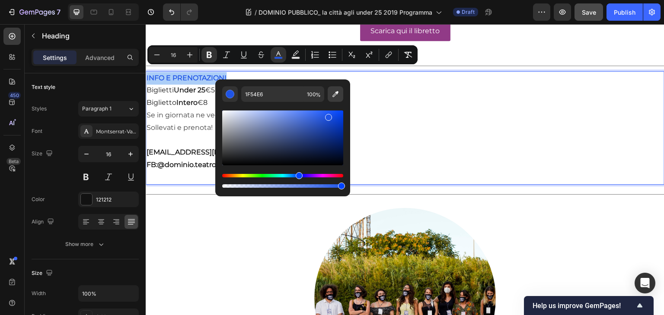
click at [337, 92] on icon "Editor contextual toolbar" at bounding box center [335, 94] width 6 height 6
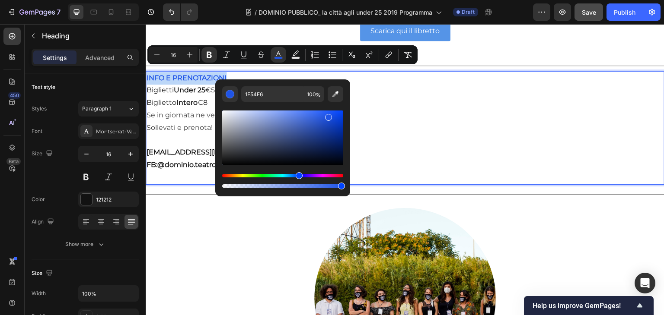
type input "913A87"
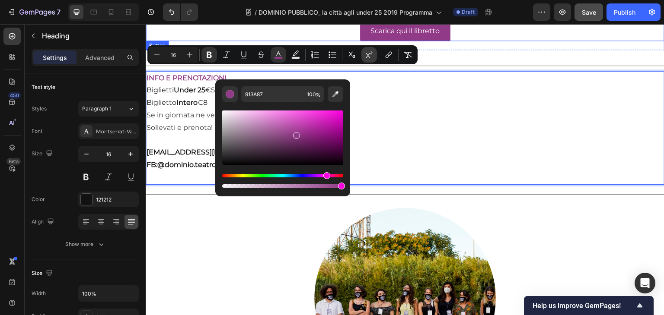
click at [383, 95] on p "INFO E PRENOTAZIONI Biglietti Under 25 €5 Biglietto Intero €8 Se in giornata ne…" at bounding box center [404, 128] width 517 height 112
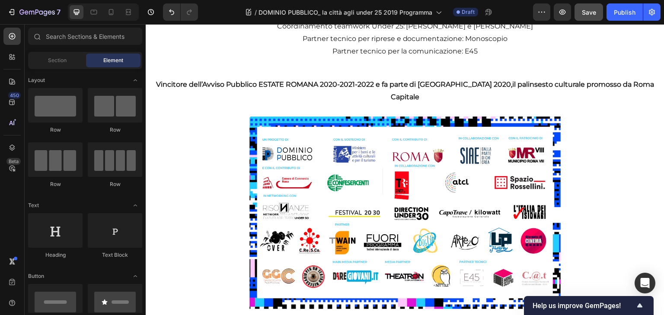
scroll to position [2758, 0]
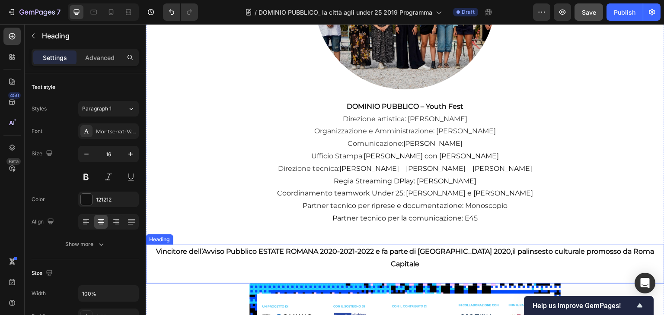
click at [207, 245] on h2 "Vincitore dell’Avviso Pubblico ESTATE ROMANA 2020-2021-2022 e fa parte di [GEOG…" at bounding box center [405, 264] width 518 height 39
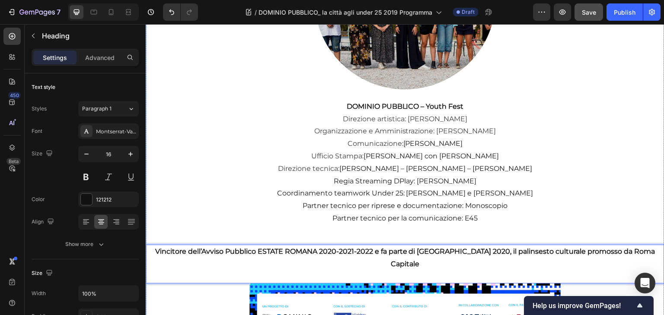
click at [197, 207] on h2 "DOMINIO PUBBLICO – Youth Fest Direzione artistica: [PERSON_NAME] Organizzazione…" at bounding box center [405, 163] width 518 height 126
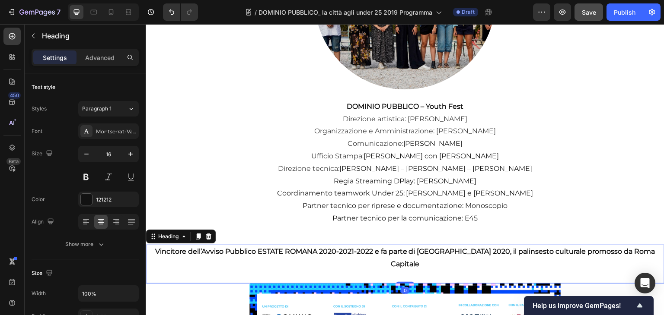
click at [199, 245] on h2 "⁠⁠⁠⁠⁠⁠⁠ Vincitore dell’Avviso Pubblico ESTATE ROMANA 2020-2021-2022 e fa parte …" at bounding box center [405, 264] width 518 height 39
click at [204, 232] on div at bounding box center [208, 237] width 10 height 10
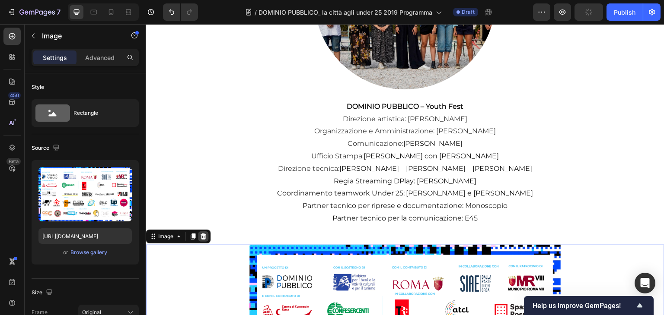
click at [204, 234] on icon at bounding box center [203, 237] width 6 height 6
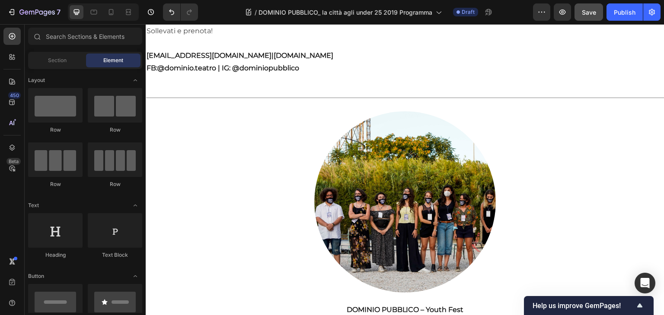
scroll to position [2488, 0]
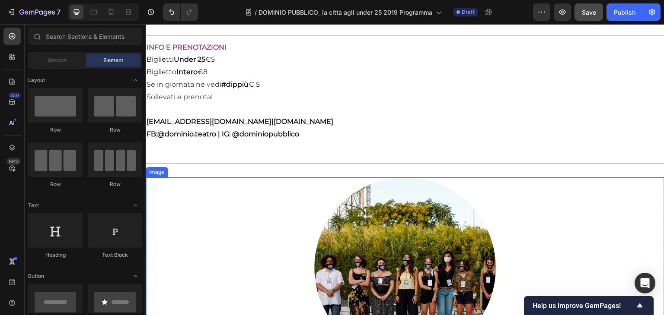
click at [301, 208] on div at bounding box center [405, 268] width 518 height 181
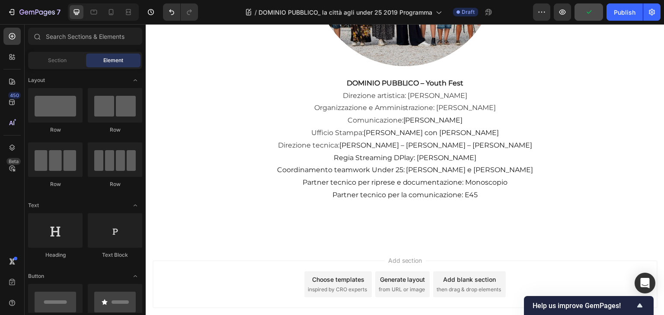
scroll to position [2656, 0]
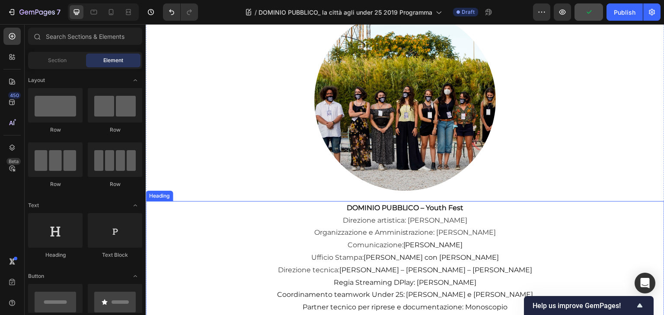
click at [477, 251] on h2 "DOMINIO PUBBLICO – Youth Fest Direzione artistica: [PERSON_NAME] Organizzazione…" at bounding box center [405, 264] width 518 height 126
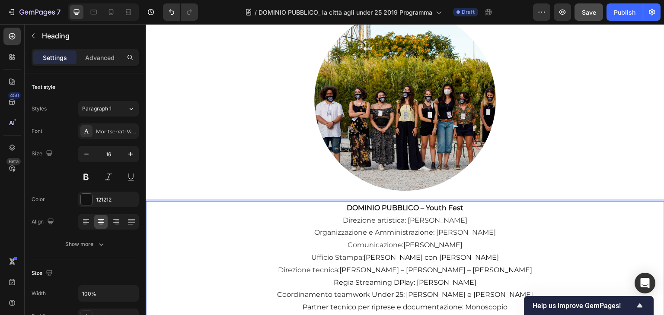
click at [470, 202] on h2 "DOMINIO PUBBLICO – Youth Fest Direzione artistica: [PERSON_NAME] Organizzazione…" at bounding box center [405, 264] width 518 height 126
click at [340, 202] on p "DOMINIO PUBBLICO – Youth Fest Direzione artistica: [PERSON_NAME] Organizzazione…" at bounding box center [404, 264] width 517 height 124
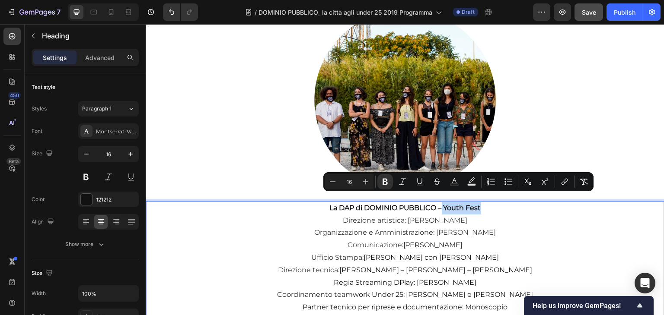
drag, startPoint x: 503, startPoint y: 196, endPoint x: 438, endPoint y: 200, distance: 65.4
click at [438, 202] on p "La DAP di DOMINIO PUBBLICO – Youth Fest Direzione artistica: [PERSON_NAME] Orga…" at bounding box center [404, 264] width 517 height 124
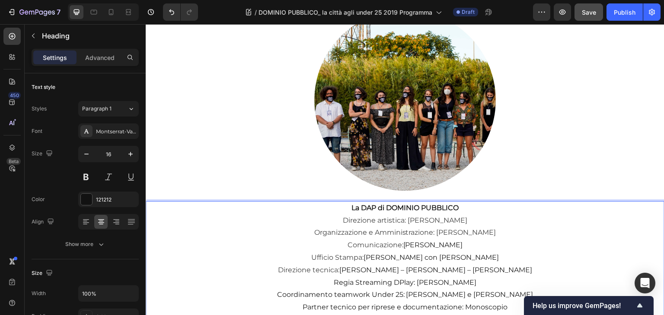
click at [373, 204] on strong "La DAP di DOMINIO PUBBLICO" at bounding box center [404, 208] width 107 height 8
drag, startPoint x: 502, startPoint y: 195, endPoint x: 429, endPoint y: 199, distance: 72.7
click at [429, 202] on p "La DAP - Direzione Artistica Partecipata di DOMINIO PUBBLICO Direzione artistic…" at bounding box center [404, 264] width 517 height 124
click at [349, 216] on span "Direzione artistica: [PERSON_NAME]" at bounding box center [405, 220] width 124 height 8
click at [325, 217] on p "La DAP - Direzione Artistica Partecipata Direzione artistica: [PERSON_NAME] Org…" at bounding box center [404, 264] width 517 height 124
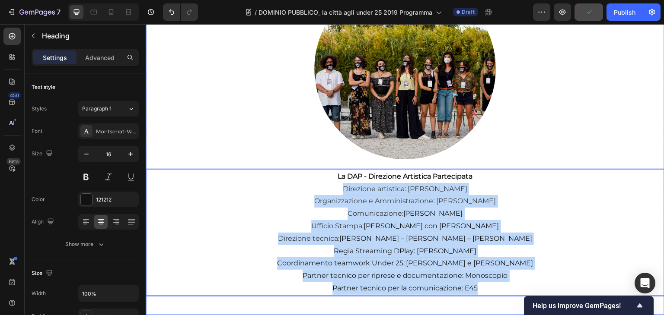
scroll to position [2697, 0]
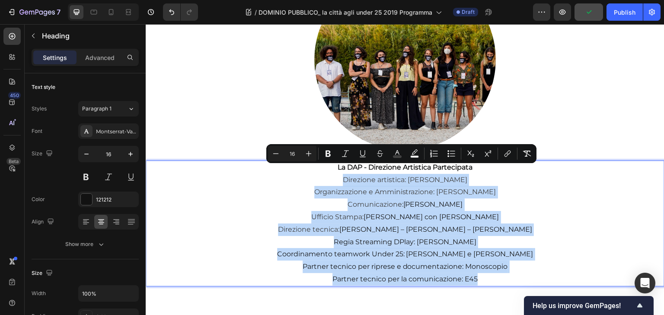
drag, startPoint x: 337, startPoint y: 215, endPoint x: 496, endPoint y: 275, distance: 170.2
click at [496, 275] on p "La DAP - Direzione Artistica Partecipata Direzione artistica: [PERSON_NAME] Org…" at bounding box center [404, 224] width 517 height 124
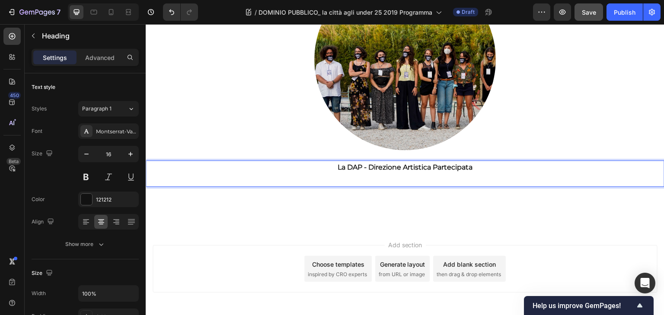
click at [489, 162] on p "La DAP - Direzione Artistica Partecipata" at bounding box center [404, 174] width 517 height 25
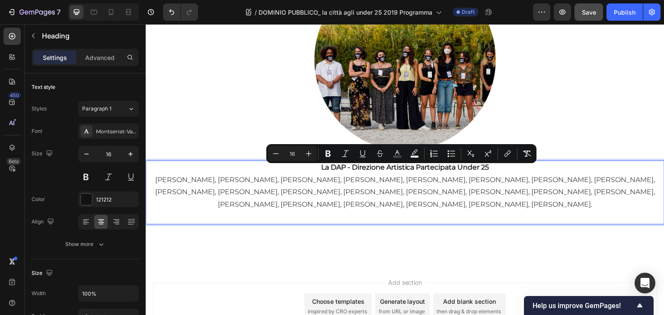
drag, startPoint x: 498, startPoint y: 207, endPoint x: 156, endPoint y: 172, distance: 343.9
click at [156, 172] on p "La DAP - Direzione Artistica Partecipata Under 25 [PERSON_NAME], [PERSON_NAME],…" at bounding box center [404, 193] width 517 height 62
click at [211, 211] on p "La DAP - Direzione Artistica Partecipata Under 25 [PERSON_NAME], [PERSON_NAME],…" at bounding box center [404, 193] width 517 height 62
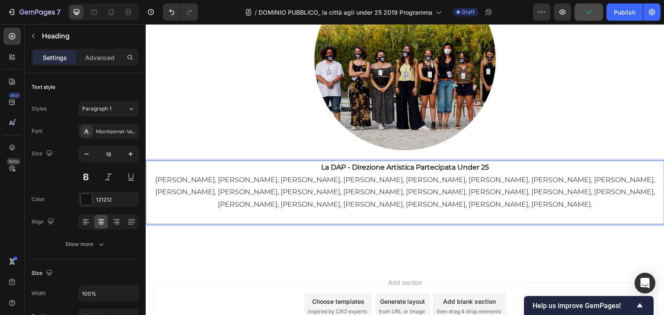
click at [597, 176] on span "[PERSON_NAME], [PERSON_NAME], [PERSON_NAME], [PERSON_NAME], [PERSON_NAME], [PER…" at bounding box center [404, 192] width 499 height 33
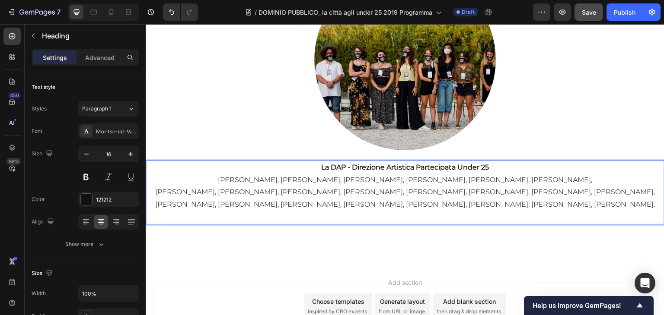
click at [556, 188] on span "[PERSON_NAME], [PERSON_NAME], [PERSON_NAME], [PERSON_NAME], [PERSON_NAME], [PER…" at bounding box center [404, 198] width 499 height 21
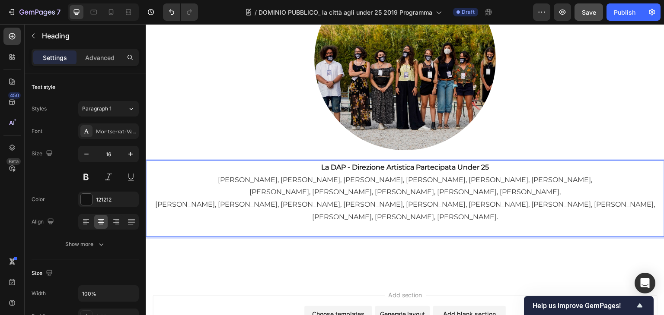
click at [555, 200] on span "[PERSON_NAME], [PERSON_NAME], [PERSON_NAME], [PERSON_NAME], [PERSON_NAME], [PER…" at bounding box center [404, 210] width 499 height 21
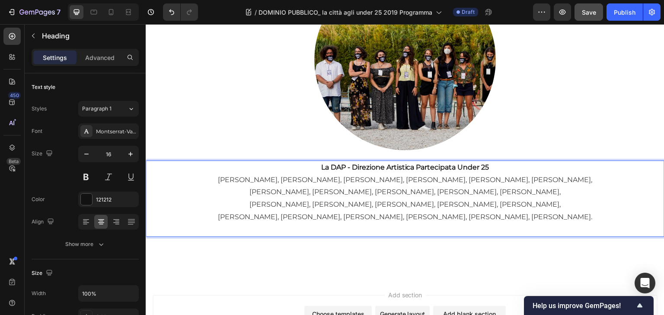
click at [612, 210] on p "La DAP - Direzione Artistica Partecipata Under 25 [PERSON_NAME], [PERSON_NAME],…" at bounding box center [404, 199] width 517 height 75
click at [307, 137] on div at bounding box center [405, 59] width 518 height 181
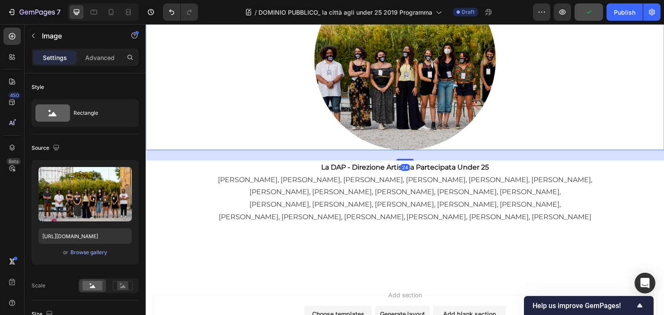
click at [296, 241] on div "Image 24 ⁠⁠⁠⁠⁠⁠⁠ La DAP - Direzione Artistica Partecipata Under 25 [PERSON_NAME…" at bounding box center [405, 112] width 518 height 287
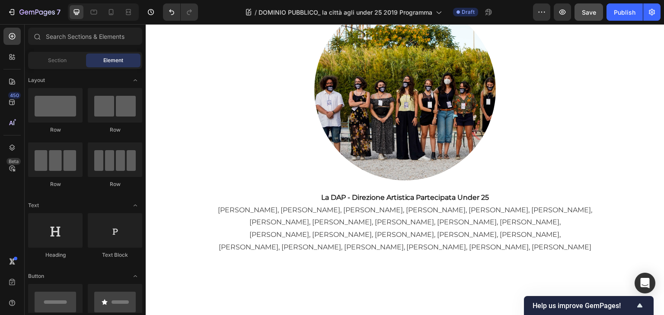
scroll to position [2686, 0]
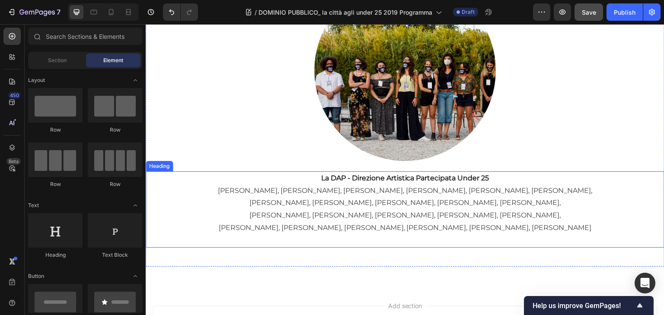
click at [398, 211] on span "[PERSON_NAME], [PERSON_NAME], [PERSON_NAME], [PERSON_NAME], [PERSON_NAME]," at bounding box center [404, 215] width 311 height 8
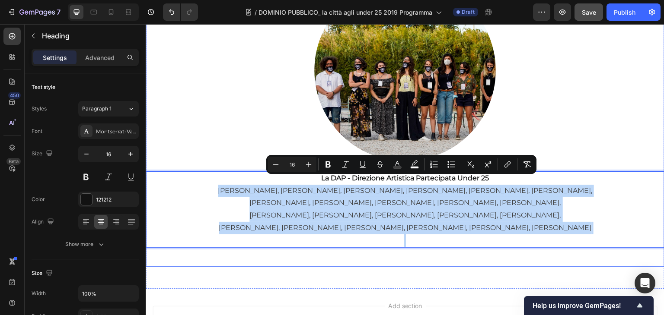
drag, startPoint x: 183, startPoint y: 178, endPoint x: 550, endPoint y: 243, distance: 372.5
click at [550, 243] on div "Image La DAP - Direzione Artistica Partecipata Under 25 [PERSON_NAME], [PERSON_…" at bounding box center [405, 123] width 518 height 287
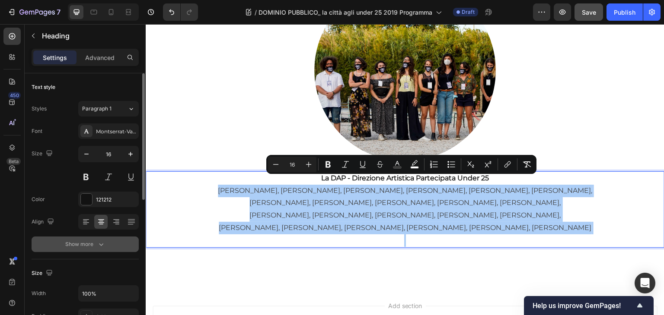
click at [104, 241] on icon "button" at bounding box center [101, 244] width 9 height 9
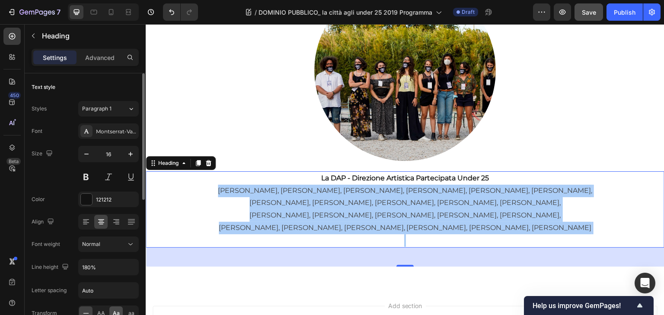
click at [114, 310] on span "Aa" at bounding box center [116, 314] width 7 height 8
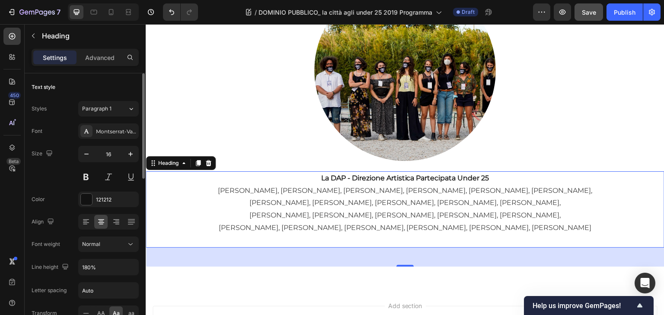
click at [115, 310] on span "Aa" at bounding box center [116, 314] width 7 height 8
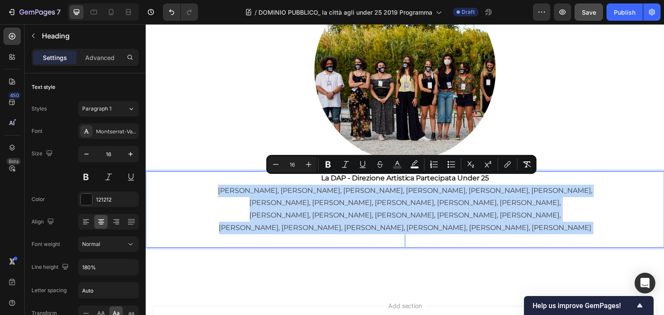
drag, startPoint x: 186, startPoint y: 178, endPoint x: 440, endPoint y: 226, distance: 258.4
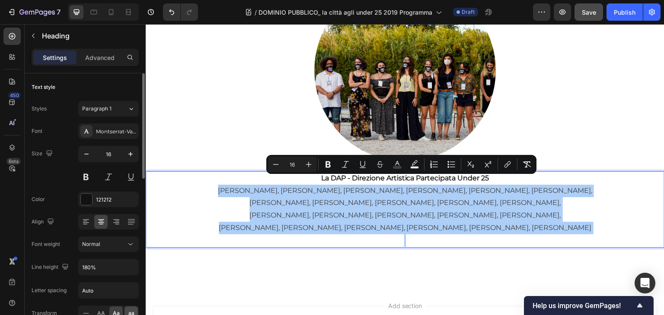
click at [130, 310] on span "aa" at bounding box center [131, 314] width 6 height 8
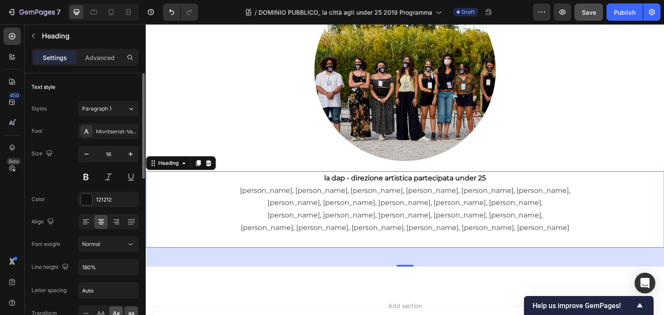
click at [114, 310] on span "Aa" at bounding box center [116, 314] width 7 height 8
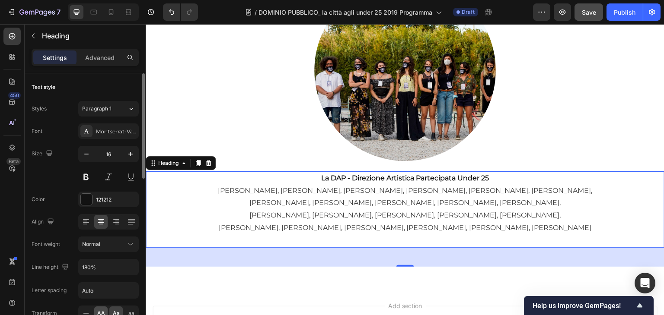
click at [105, 308] on div "AA" at bounding box center [100, 314] width 13 height 14
click at [114, 310] on span "Aa" at bounding box center [116, 314] width 7 height 8
click at [445, 224] on span "[PERSON_NAME], [PERSON_NAME], [PERSON_NAME], [PERSON_NAME], [PERSON_NAME], [PER…" at bounding box center [405, 228] width 373 height 8
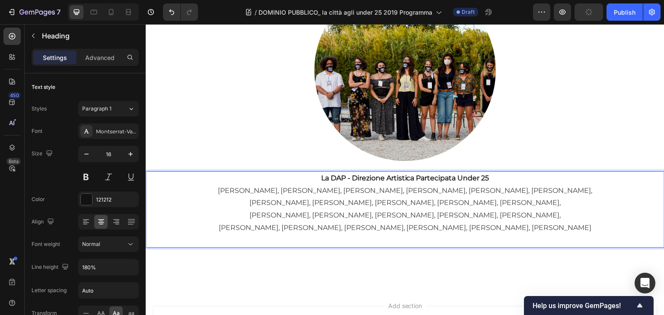
click at [620, 220] on p "La DAP - Direzione Artistica Partecipata Under 25 [PERSON_NAME], [PERSON_NAME],…" at bounding box center [404, 209] width 517 height 75
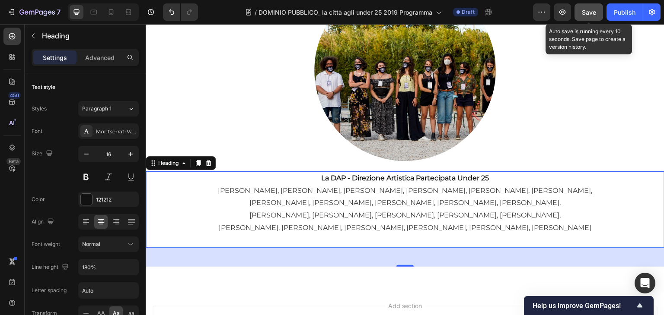
click at [579, 14] on button "Save" at bounding box center [588, 11] width 29 height 17
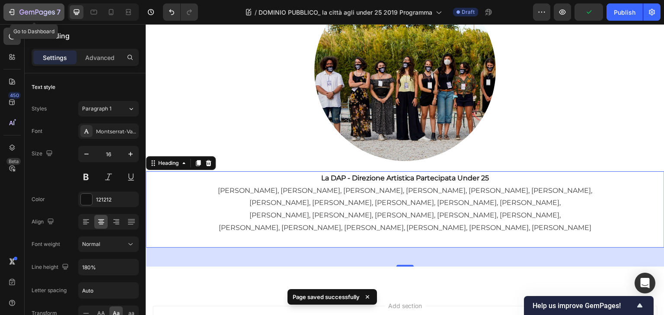
click at [44, 10] on icon "button" at bounding box center [36, 12] width 35 height 7
